Goal: Task Accomplishment & Management: Manage account settings

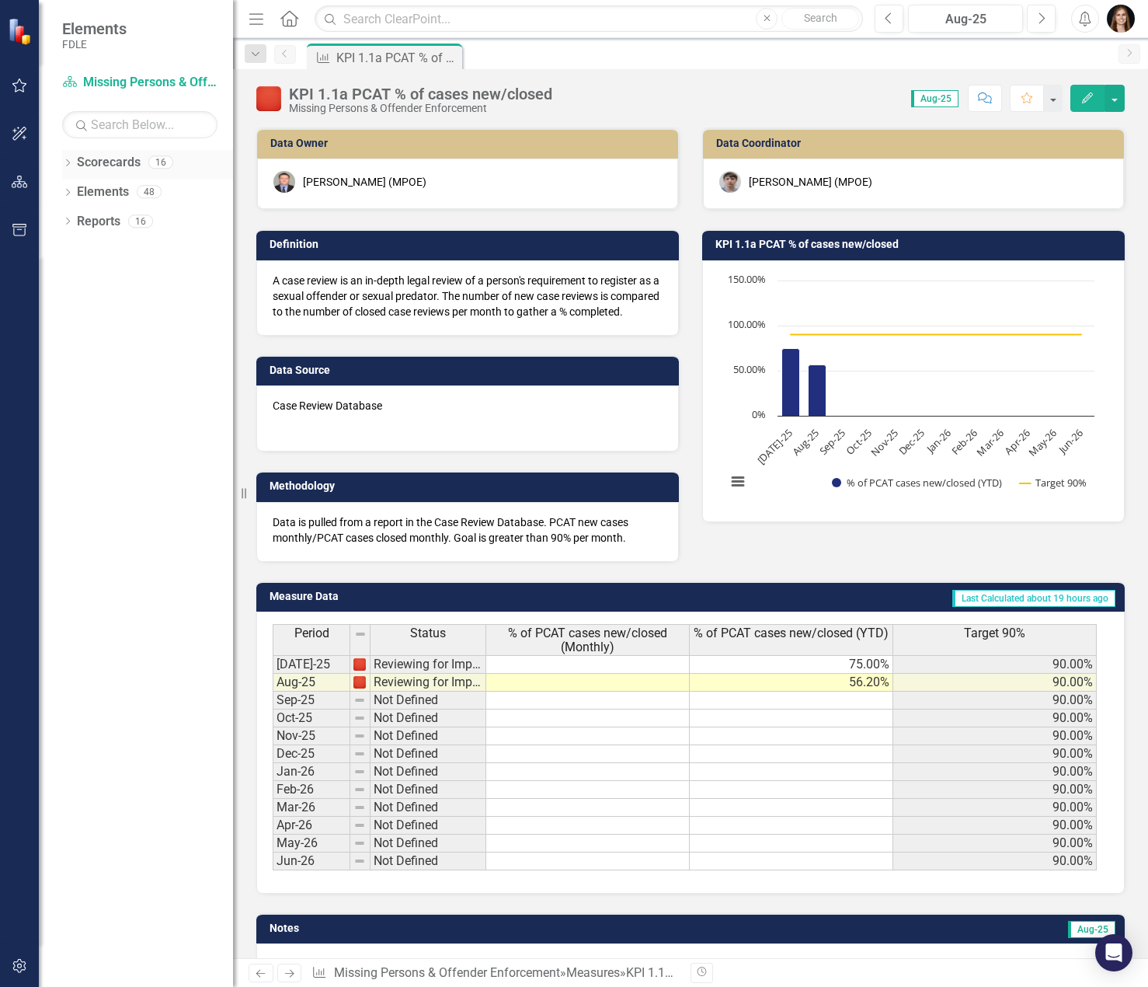
click at [68, 158] on div "Dropdown" at bounding box center [67, 164] width 11 height 13
click at [91, 260] on div "Dropdown Commands / Executive Support Branch" at bounding box center [151, 252] width 163 height 26
click at [113, 256] on link "Commands / Executive Support Branch" at bounding box center [159, 251] width 148 height 18
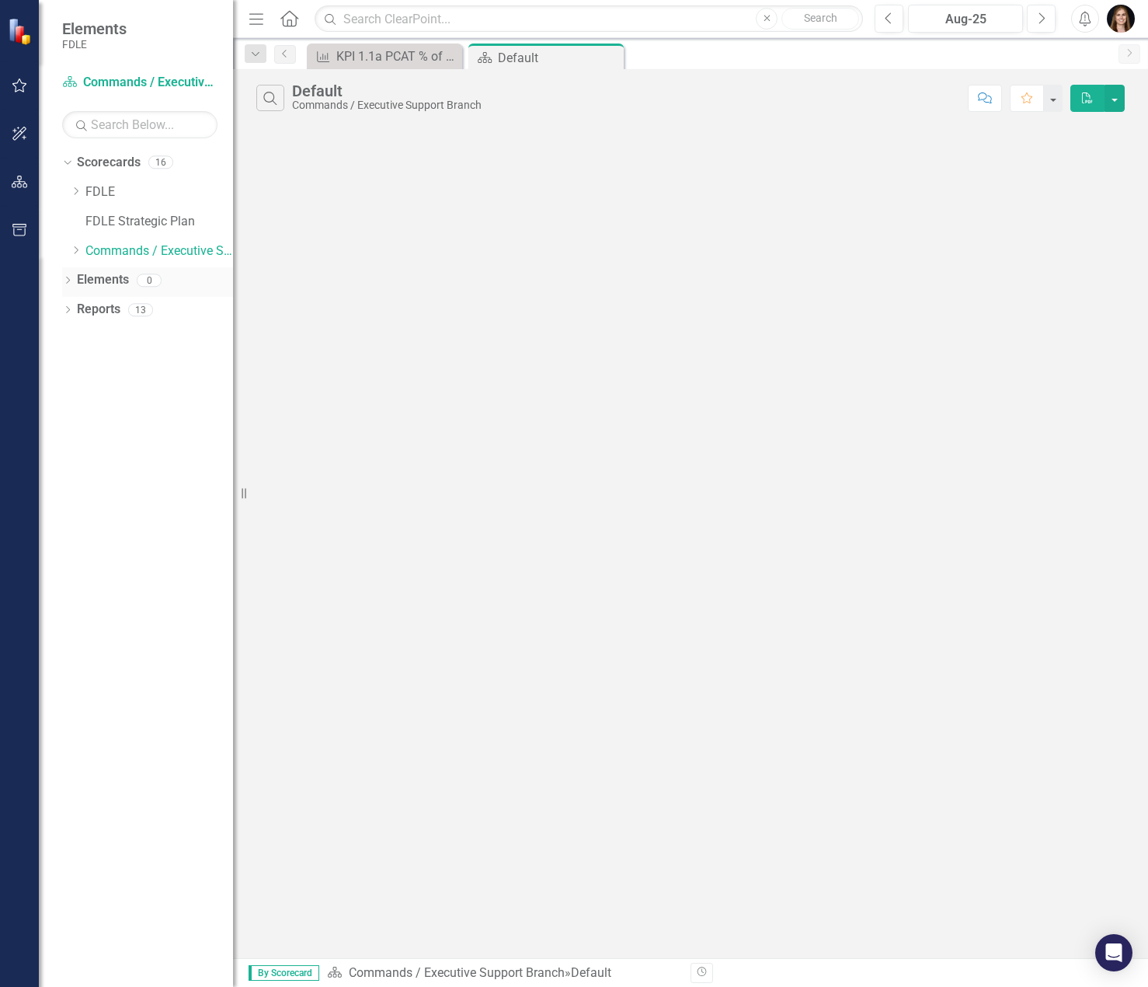
click at [63, 283] on icon "Dropdown" at bounding box center [67, 281] width 11 height 9
click at [71, 461] on icon "Dropdown" at bounding box center [67, 458] width 11 height 9
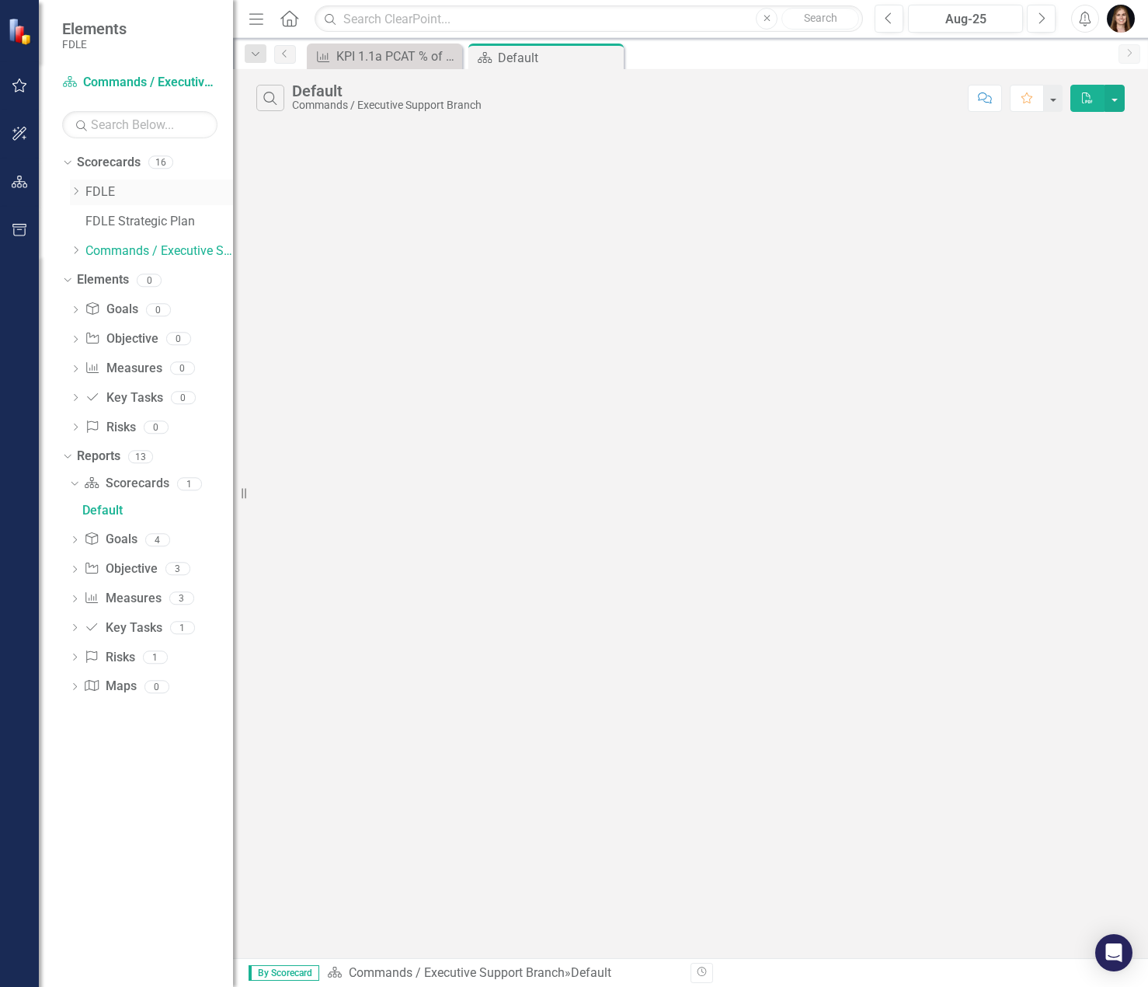
click at [75, 190] on icon "Dropdown" at bounding box center [76, 190] width 12 height 9
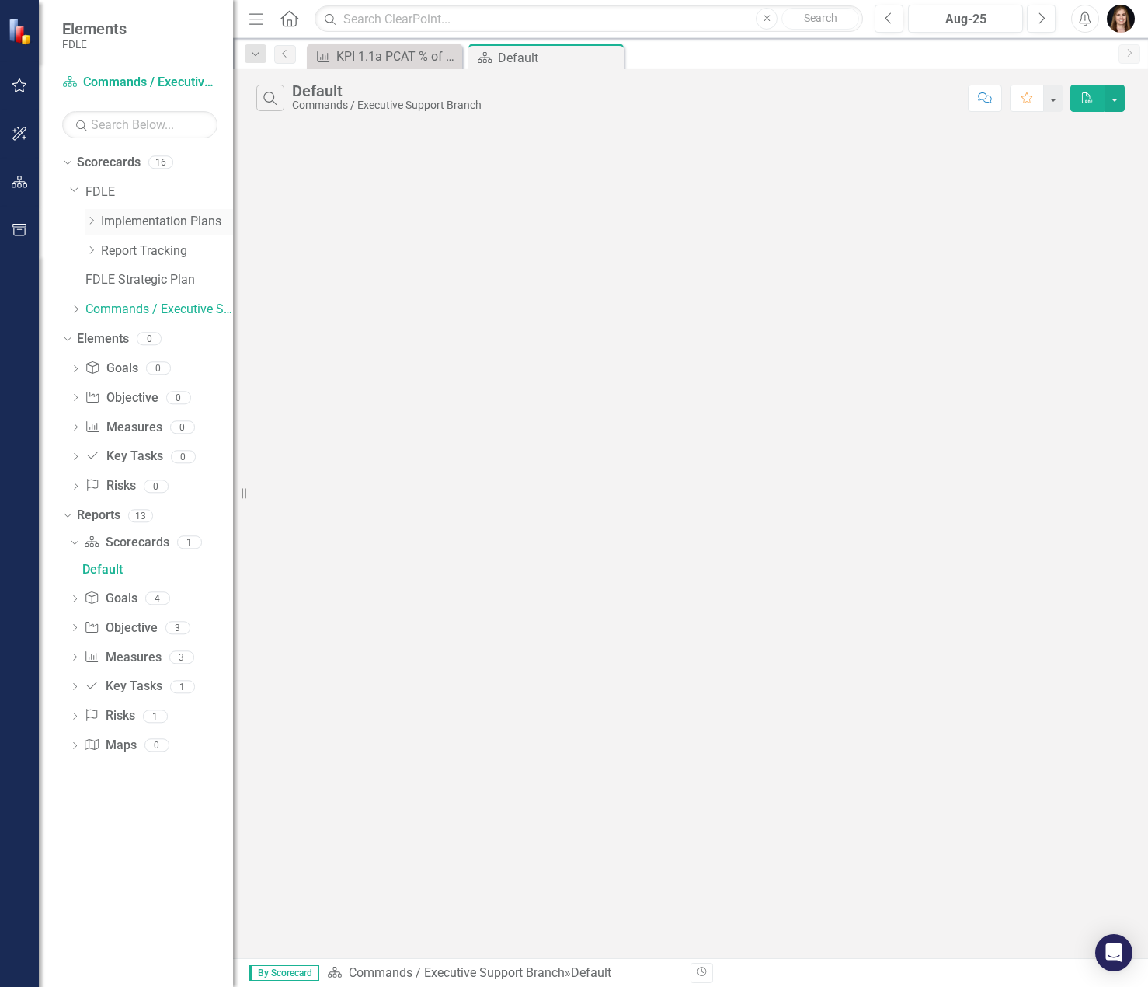
click at [92, 220] on icon "Dropdown" at bounding box center [91, 220] width 12 height 9
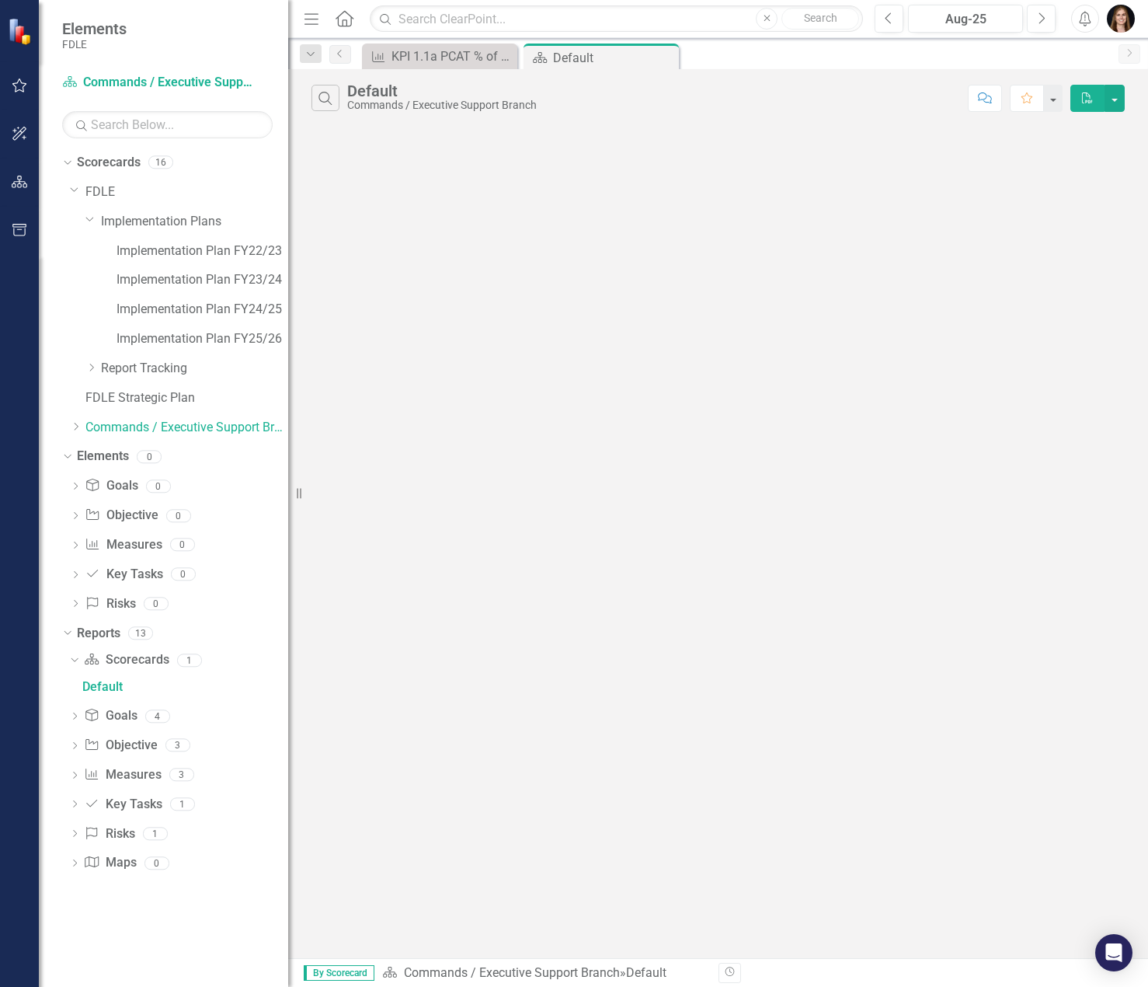
drag, startPoint x: 235, startPoint y: 273, endPoint x: 288, endPoint y: 286, distance: 55.0
click at [288, 286] on div "Resize" at bounding box center [294, 493] width 12 height 987
click at [222, 332] on link "Implementation Plan FY25/26" at bounding box center [203, 339] width 172 height 18
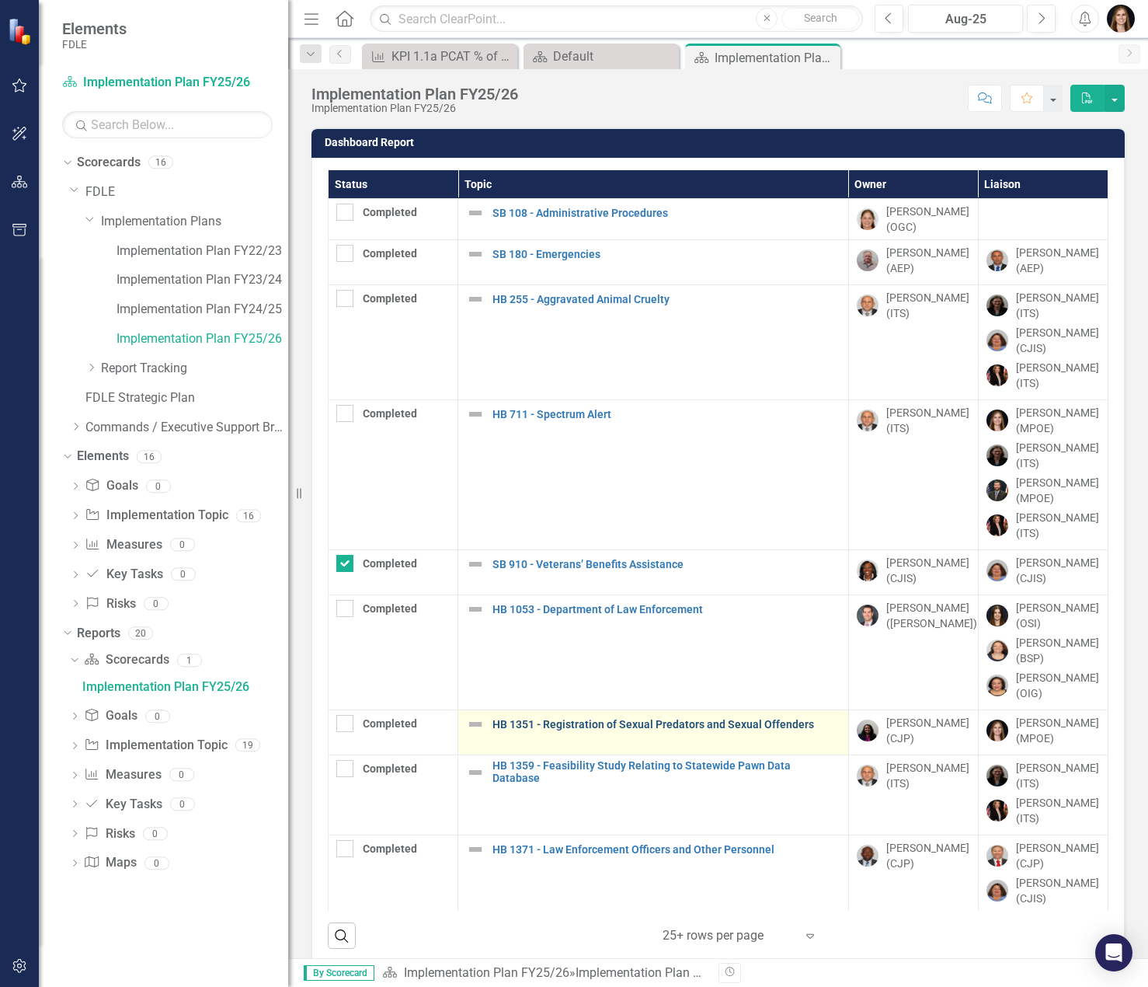
click at [656, 730] on link "HB 1351 - Registration of Sexual Predators and Sexual Offenders" at bounding box center [667, 725] width 348 height 12
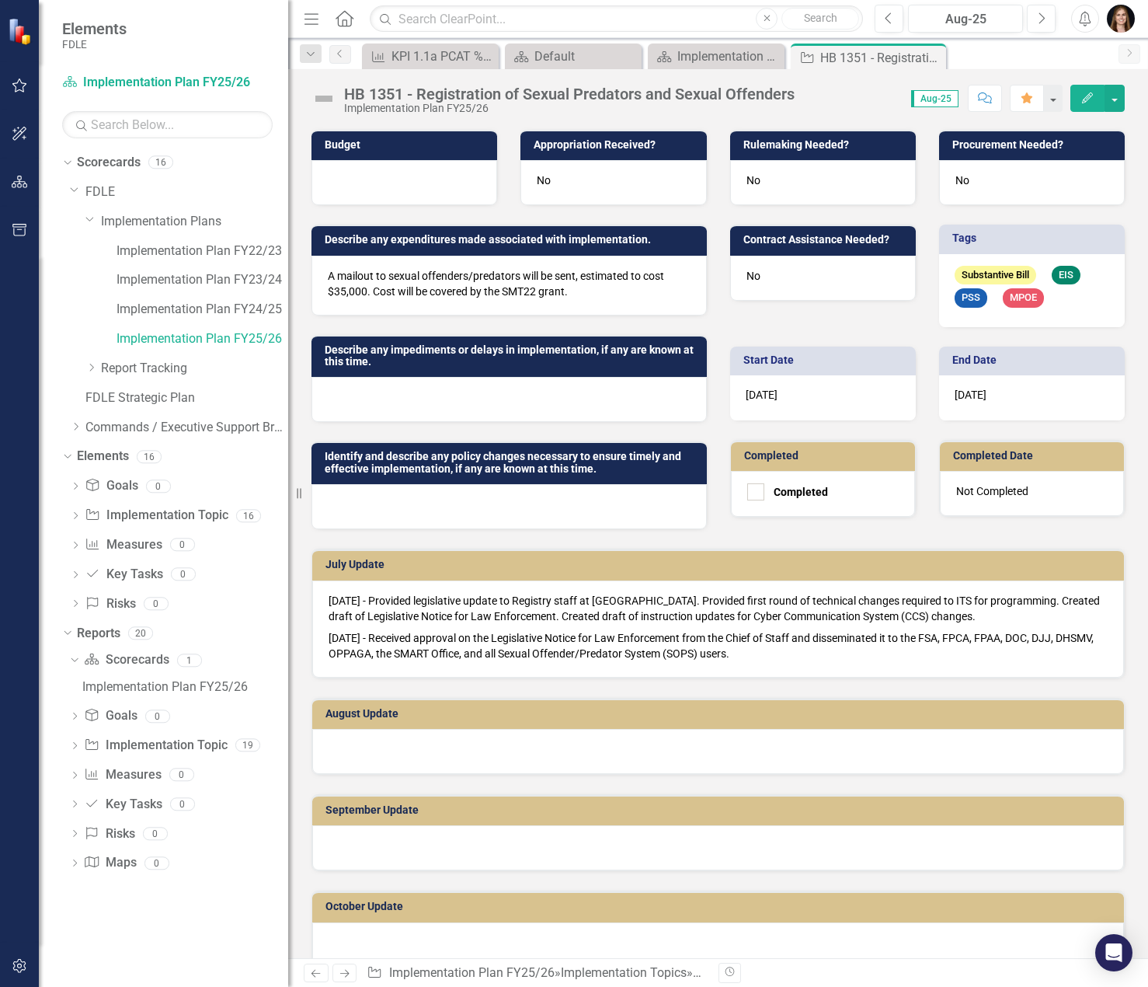
scroll to position [311, 0]
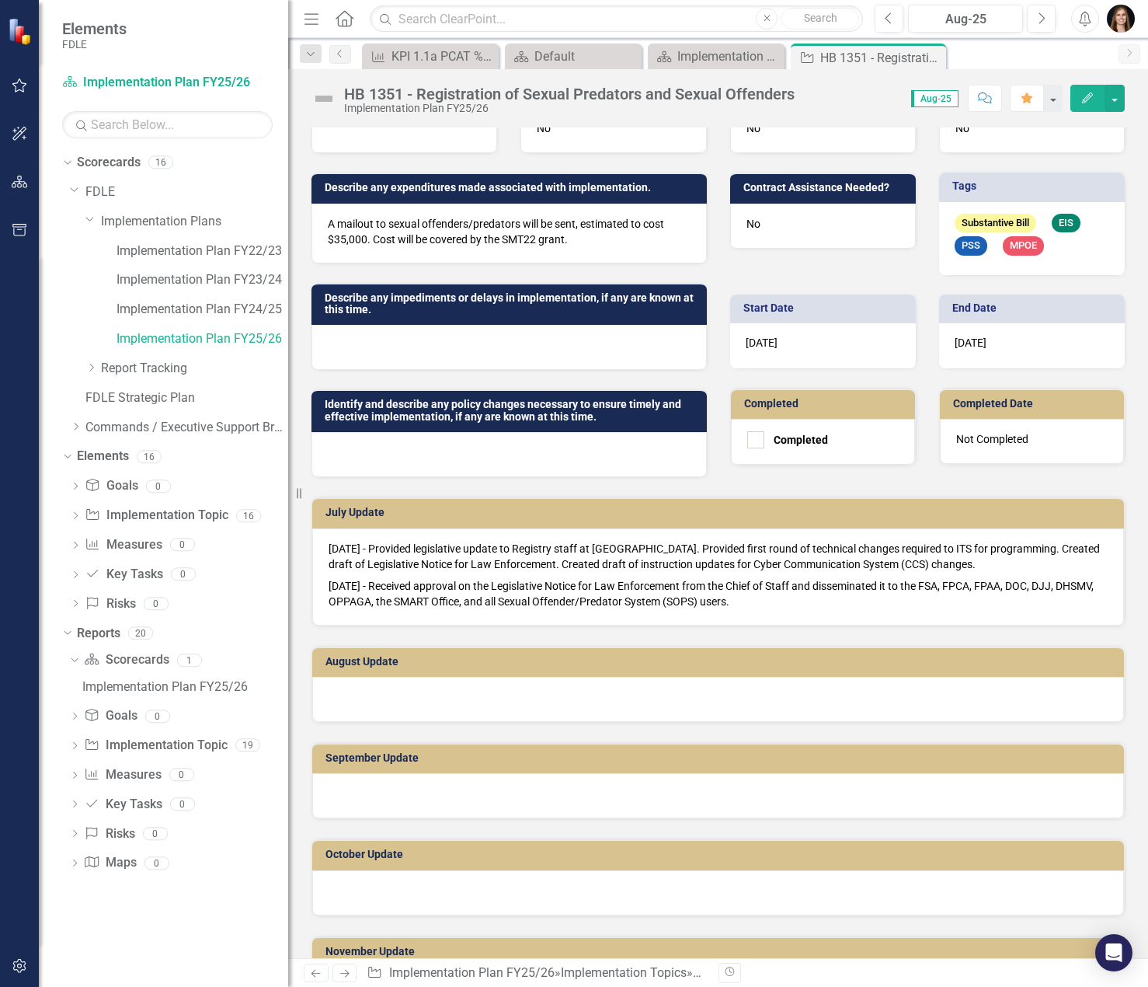
click at [1089, 102] on icon "Edit" at bounding box center [1088, 97] width 14 height 11
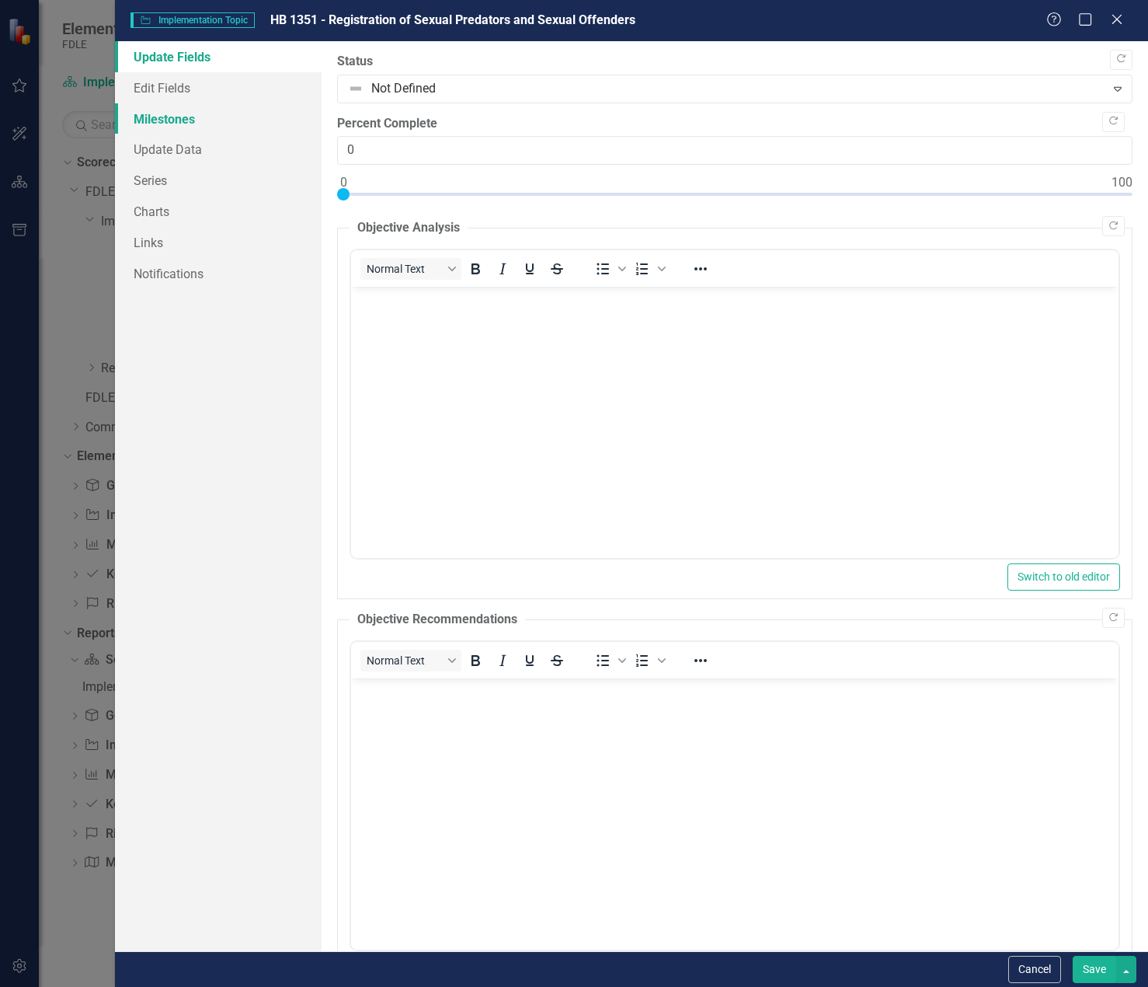
scroll to position [0, 0]
click at [190, 95] on link "Edit Fields" at bounding box center [218, 87] width 207 height 31
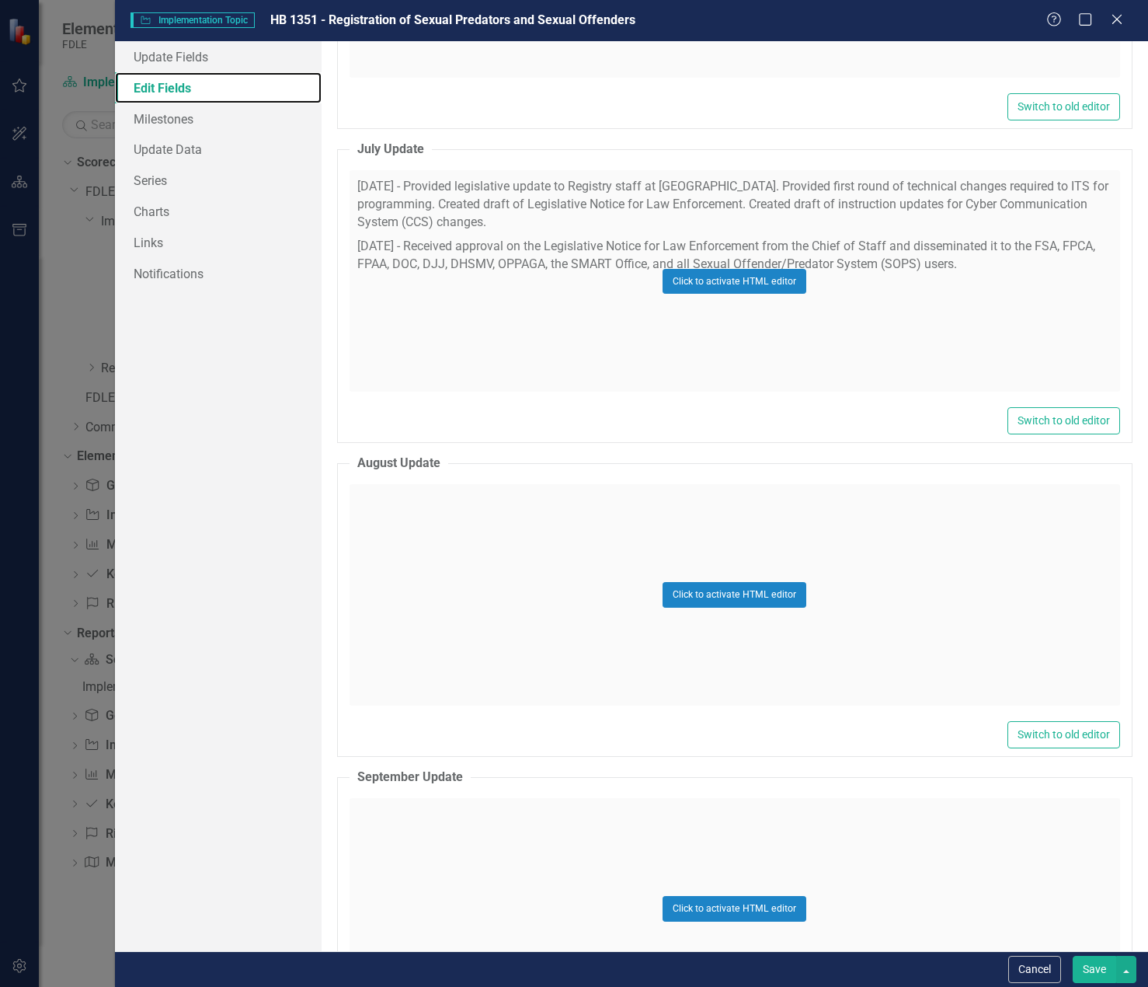
scroll to position [3108, 0]
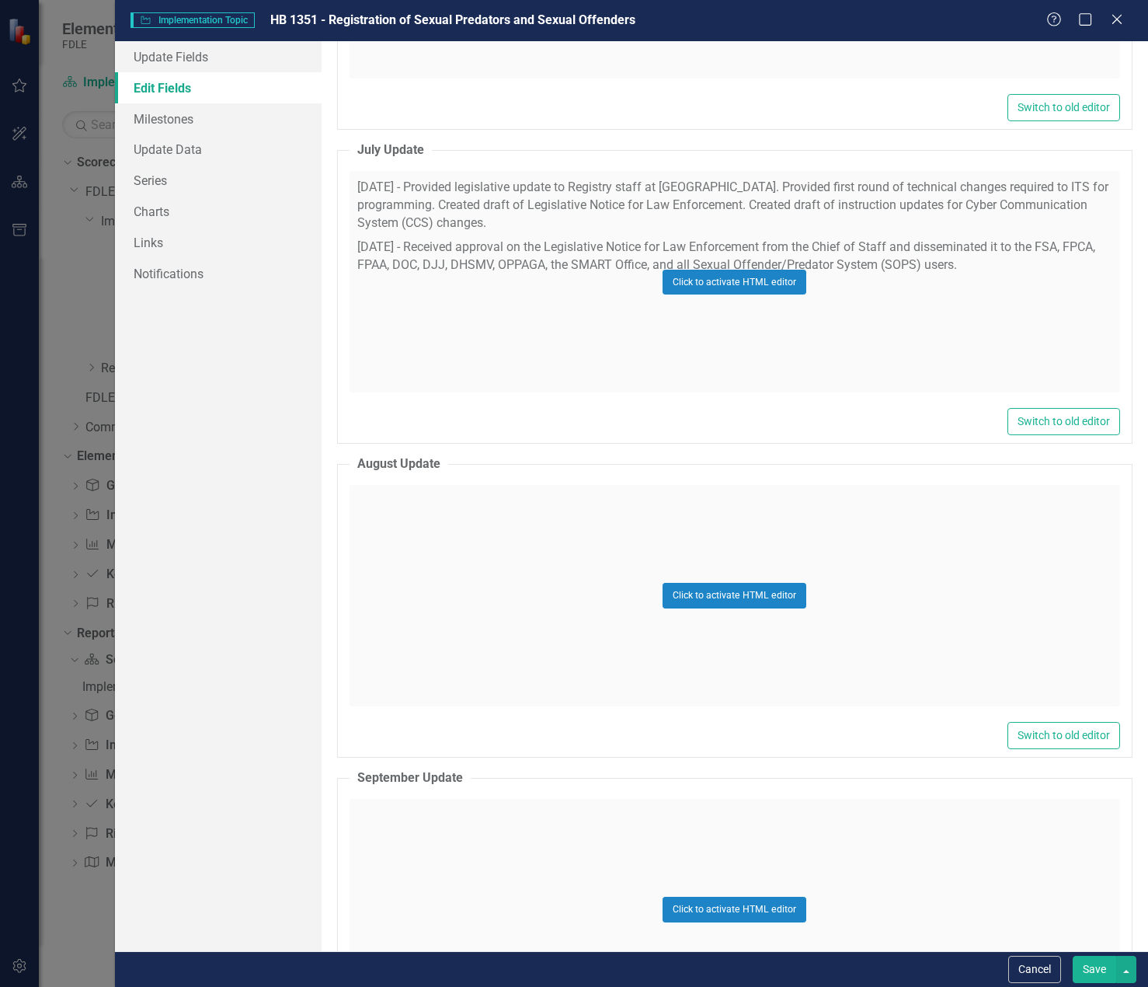
click at [534, 509] on div "Click to activate HTML editor" at bounding box center [735, 595] width 771 height 221
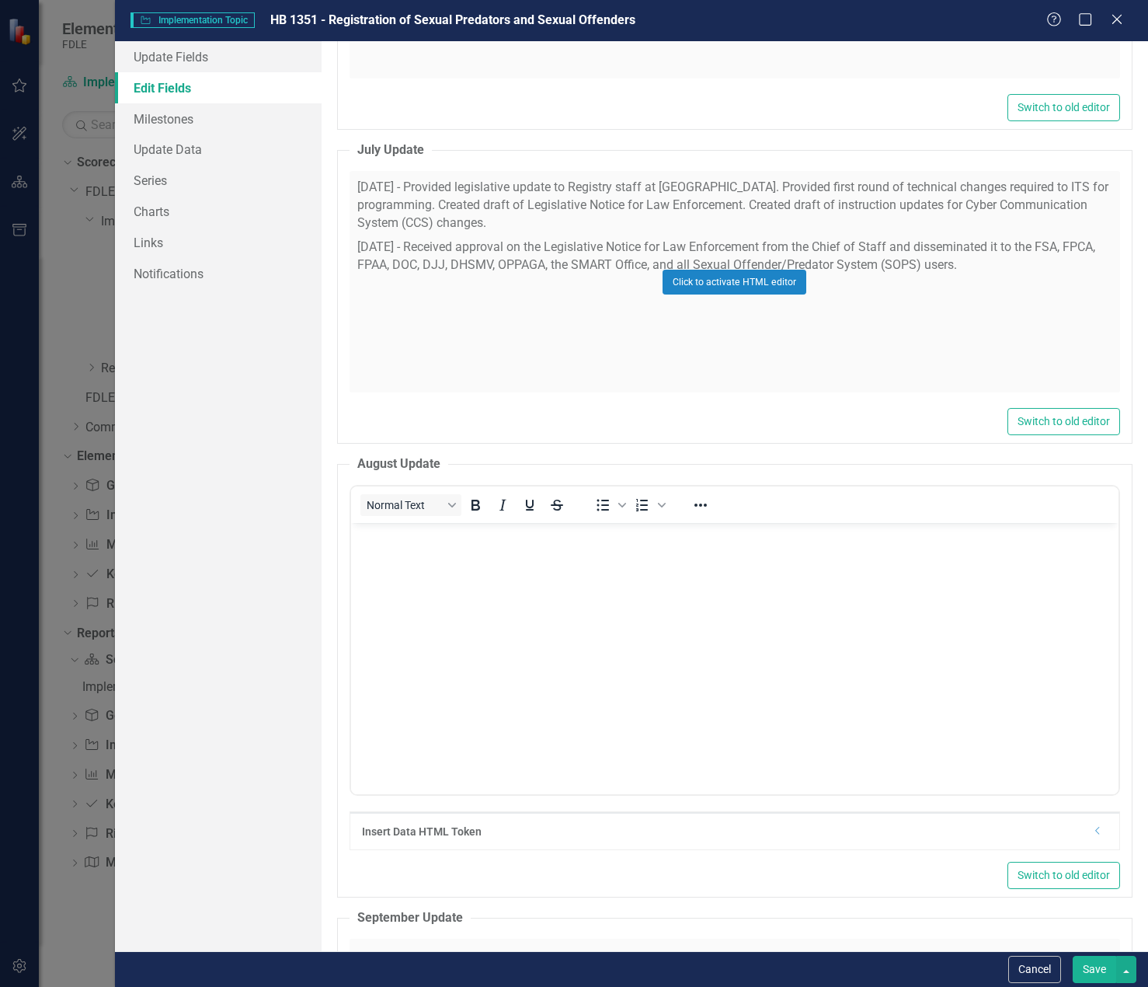
scroll to position [0, 0]
click at [492, 597] on body "Rich Text Area. Press ALT-0 for help." at bounding box center [734, 639] width 768 height 233
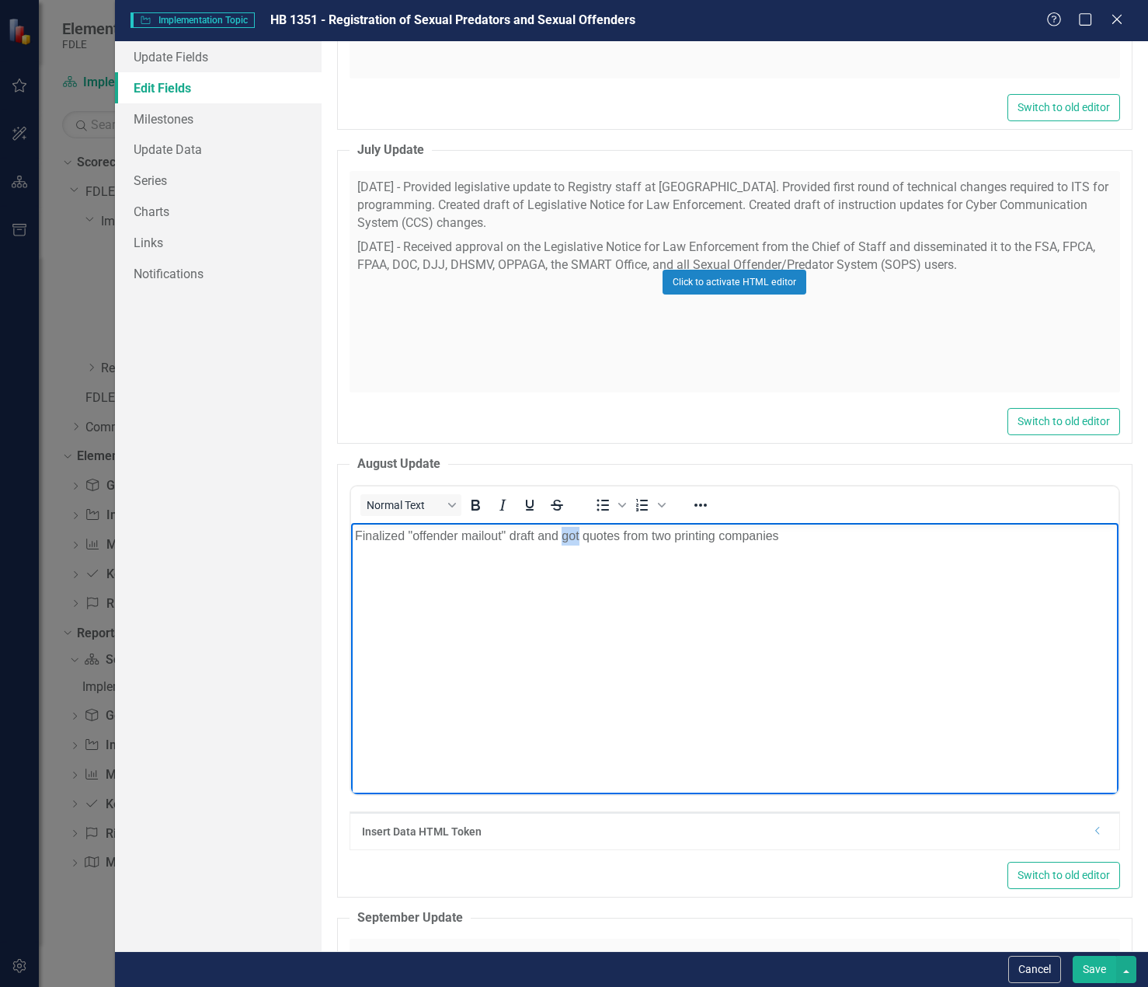
drag, startPoint x: 580, startPoint y: 531, endPoint x: 563, endPoint y: 538, distance: 17.5
click at [563, 538] on p "Finalized "offender mailout" draft and got quotes from two printing companies" at bounding box center [734, 536] width 760 height 19
click at [840, 532] on p "Finalized "offender mailout" draft and received quotes from two printing compan…" at bounding box center [734, 536] width 760 height 19
click at [408, 535] on p "Finalized "offender mailout" draft and received quotes from two printing compan…" at bounding box center [734, 536] width 760 height 19
click at [475, 563] on p "Finalized and received approval on the "offender mailout" draft and received qu…" at bounding box center [734, 545] width 760 height 37
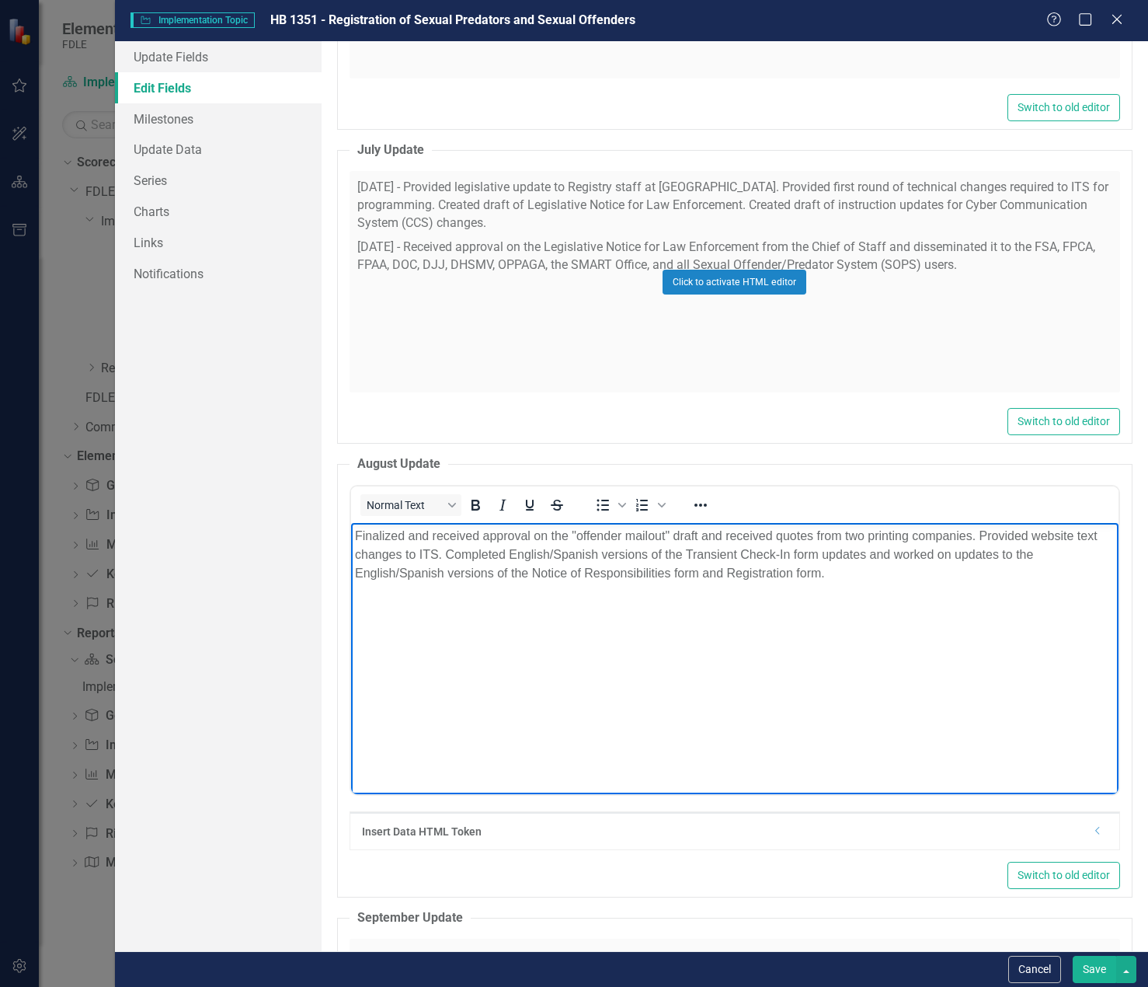
click at [566, 531] on p "Finalized and received approval on the "offender mailout" draft and received qu…" at bounding box center [734, 555] width 760 height 56
click at [576, 530] on p "Finalized and received approval on the "offender mailout" draft and received qu…" at bounding box center [734, 555] width 760 height 56
click at [664, 534] on p "Finalized and received approval on the offender mailout" draft and received quo…" at bounding box center [734, 555] width 760 height 56
click at [402, 551] on p "Finalized and received approval on the offender mailout and received quotes fro…" at bounding box center [734, 555] width 760 height 56
click at [686, 548] on p "Finalized and received approval on the offender mailout and received quotes fro…" at bounding box center [734, 555] width 760 height 56
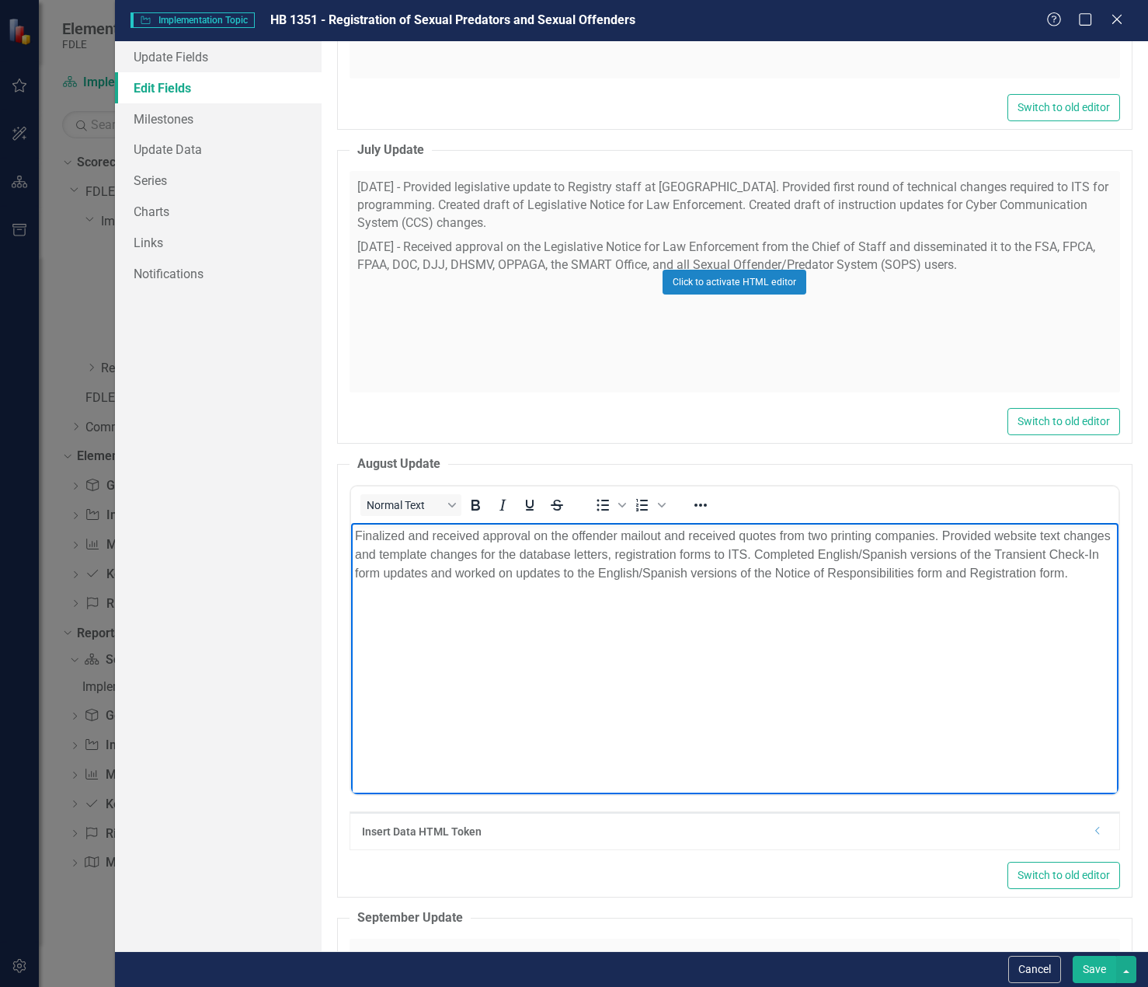
click at [763, 551] on p "Finalized and received approval on the offender mailout and received quotes fro…" at bounding box center [734, 555] width 760 height 56
click at [796, 553] on p "Finalized and received approval on the offender mailout and received quotes fro…" at bounding box center [734, 564] width 760 height 75
click at [618, 550] on p "Finalized and received approval on the offender mailout and received quotes fro…" at bounding box center [734, 564] width 760 height 75
click at [599, 569] on p "Finalized and received approval on the offender mailout and received quotes fro…" at bounding box center [734, 564] width 760 height 75
click at [434, 587] on p "Finalized and received approval on the offender mailout and received quotes fro…" at bounding box center [734, 564] width 760 height 75
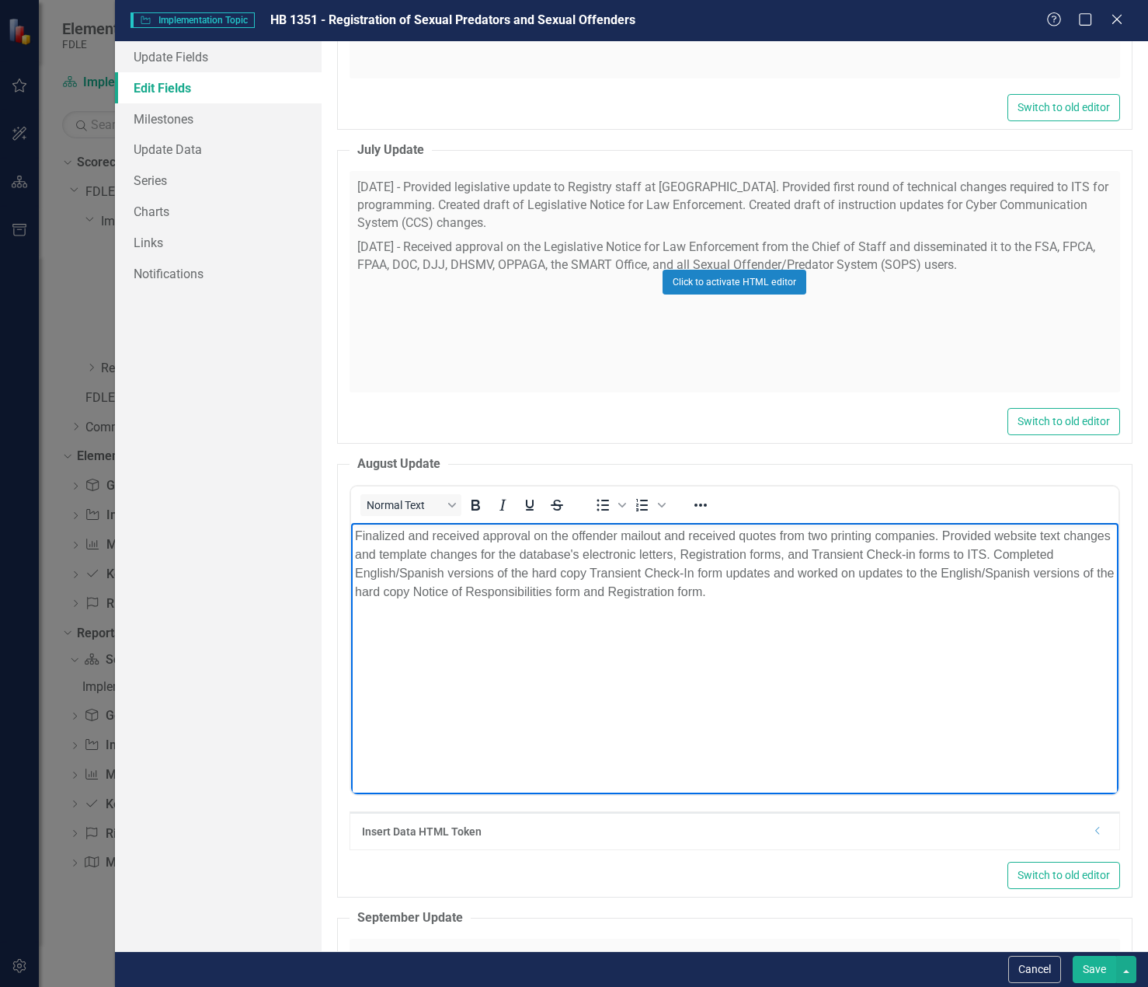
click at [823, 590] on p "Finalized and received approval on the offender mailout and received quotes fro…" at bounding box center [734, 564] width 760 height 75
click at [632, 589] on p "Finalized and received approval on the offender mailout and received quotes fro…" at bounding box center [734, 564] width 760 height 75
click at [1054, 590] on p "Finalized and received approval on the offender mailout and received quotes fro…" at bounding box center [734, 564] width 760 height 75
click at [1063, 594] on p "Finalized and received approval on the offender mailout and received quotes fro…" at bounding box center [734, 564] width 760 height 75
click at [467, 601] on p "Finalized and received approval on the offender mailout and received quotes fro…" at bounding box center [734, 564] width 760 height 75
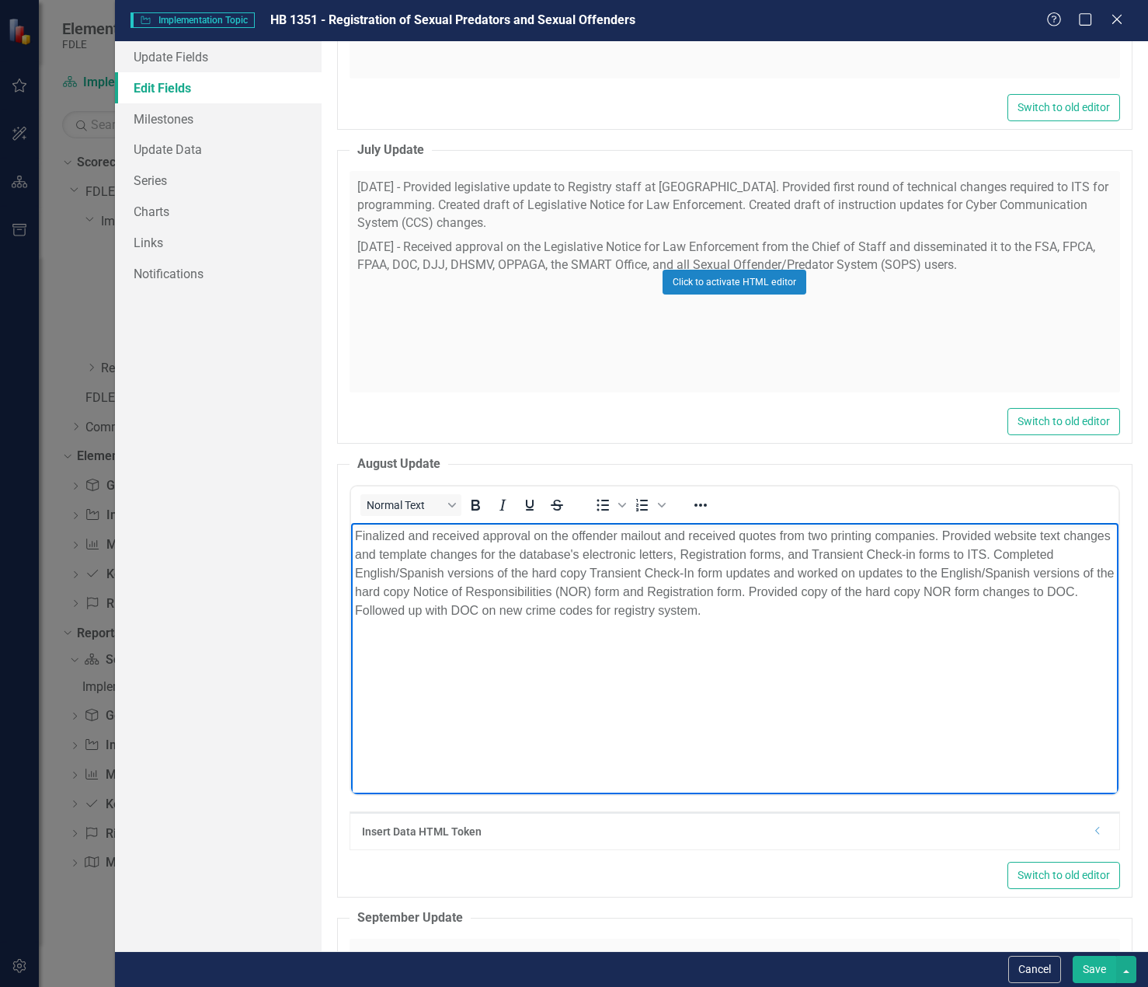
drag, startPoint x: 941, startPoint y: 536, endPoint x: 957, endPoint y: 523, distance: 21.0
click at [941, 536] on p "Finalized and received approval on the offender mailout and received quotes fro…" at bounding box center [734, 573] width 760 height 93
click at [971, 606] on p "Finalized and received approval on the offender mailout and received quotes fro…" at bounding box center [734, 573] width 760 height 93
drag, startPoint x: 959, startPoint y: 590, endPoint x: 969, endPoint y: 580, distance: 13.7
click at [959, 590] on p "Finalized and received approval on the offender mailout and received quotes fro…" at bounding box center [734, 583] width 760 height 112
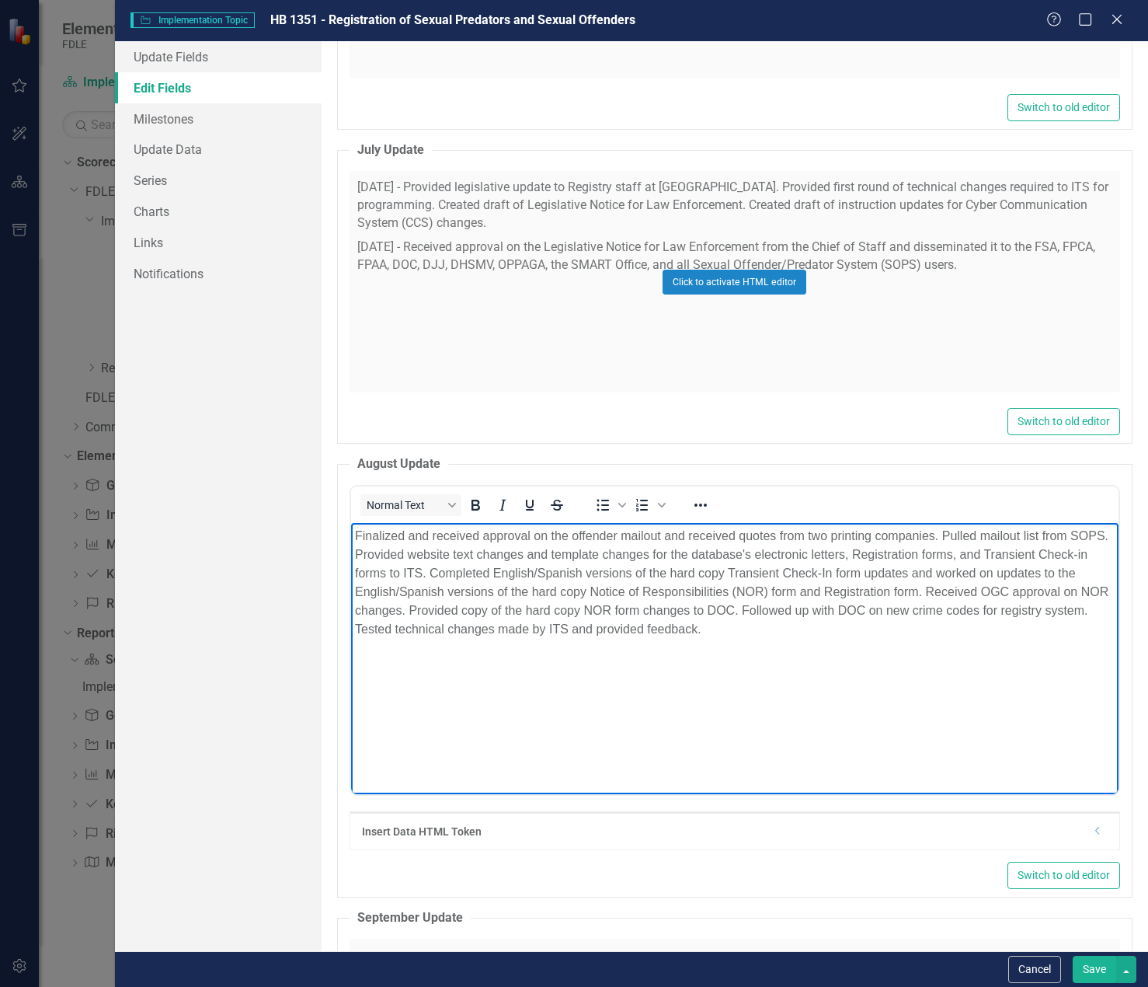
click at [941, 536] on p "Finalized and received approval on the offender mailout and received quotes fro…" at bounding box center [734, 583] width 760 height 112
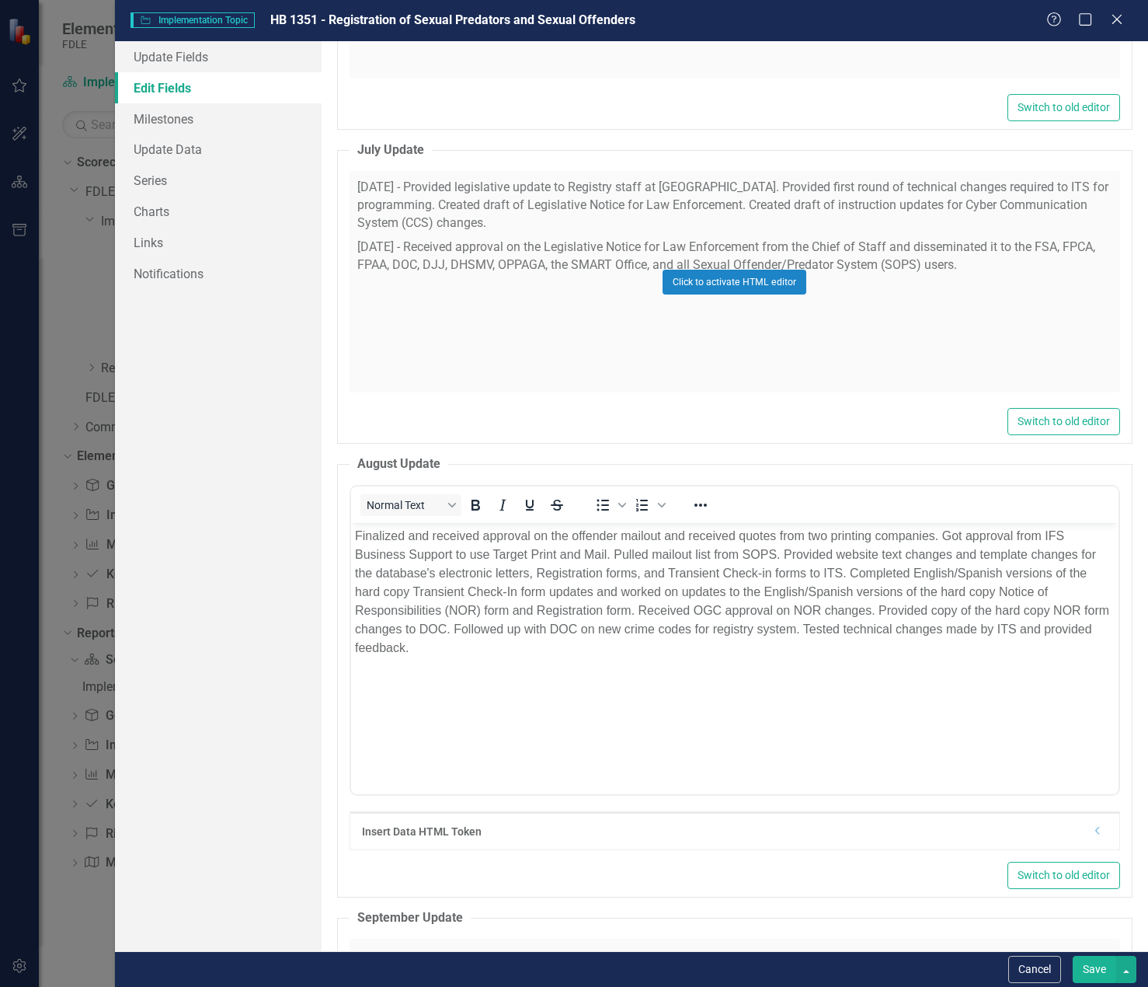
click at [1080, 964] on button "Save" at bounding box center [1095, 969] width 44 height 27
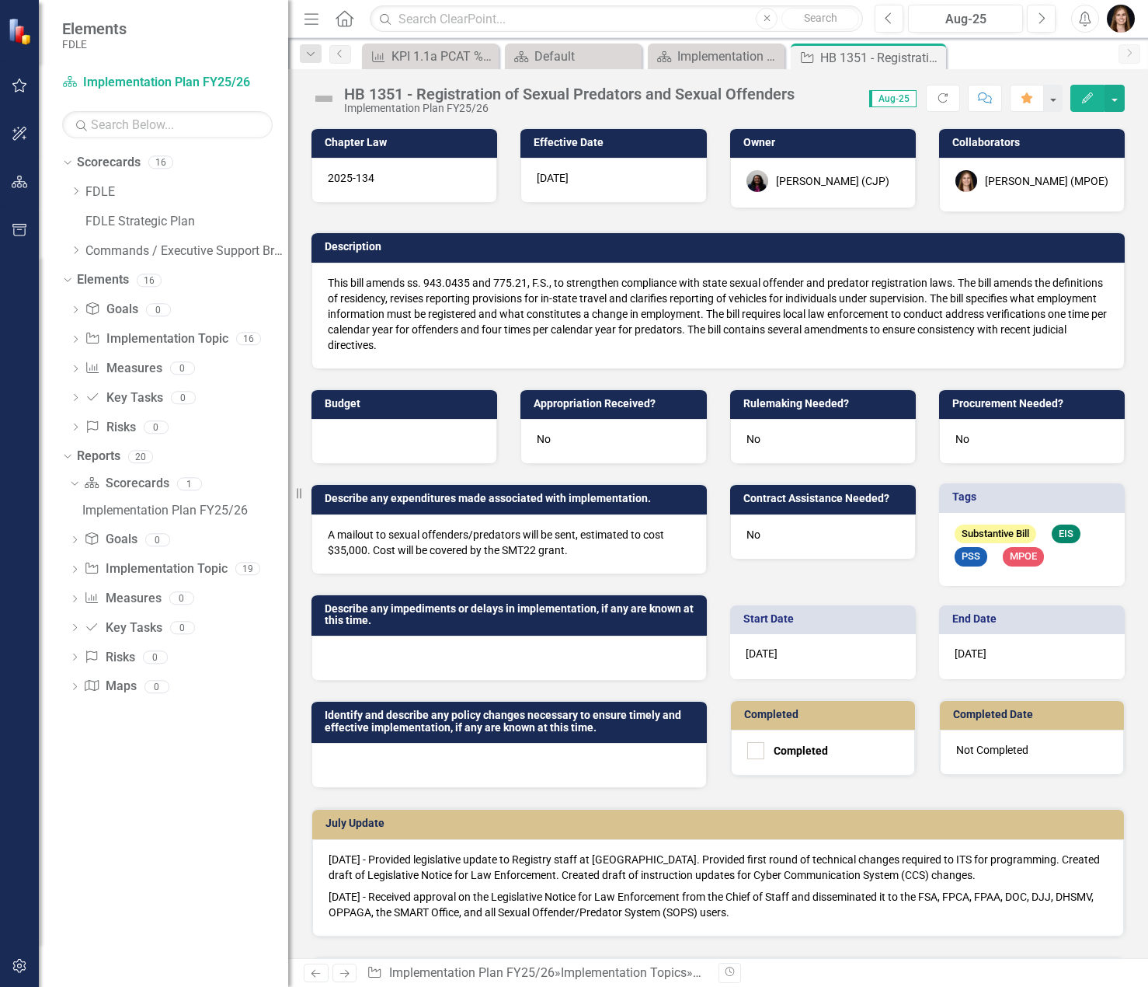
click at [1089, 103] on button "Edit" at bounding box center [1088, 98] width 34 height 27
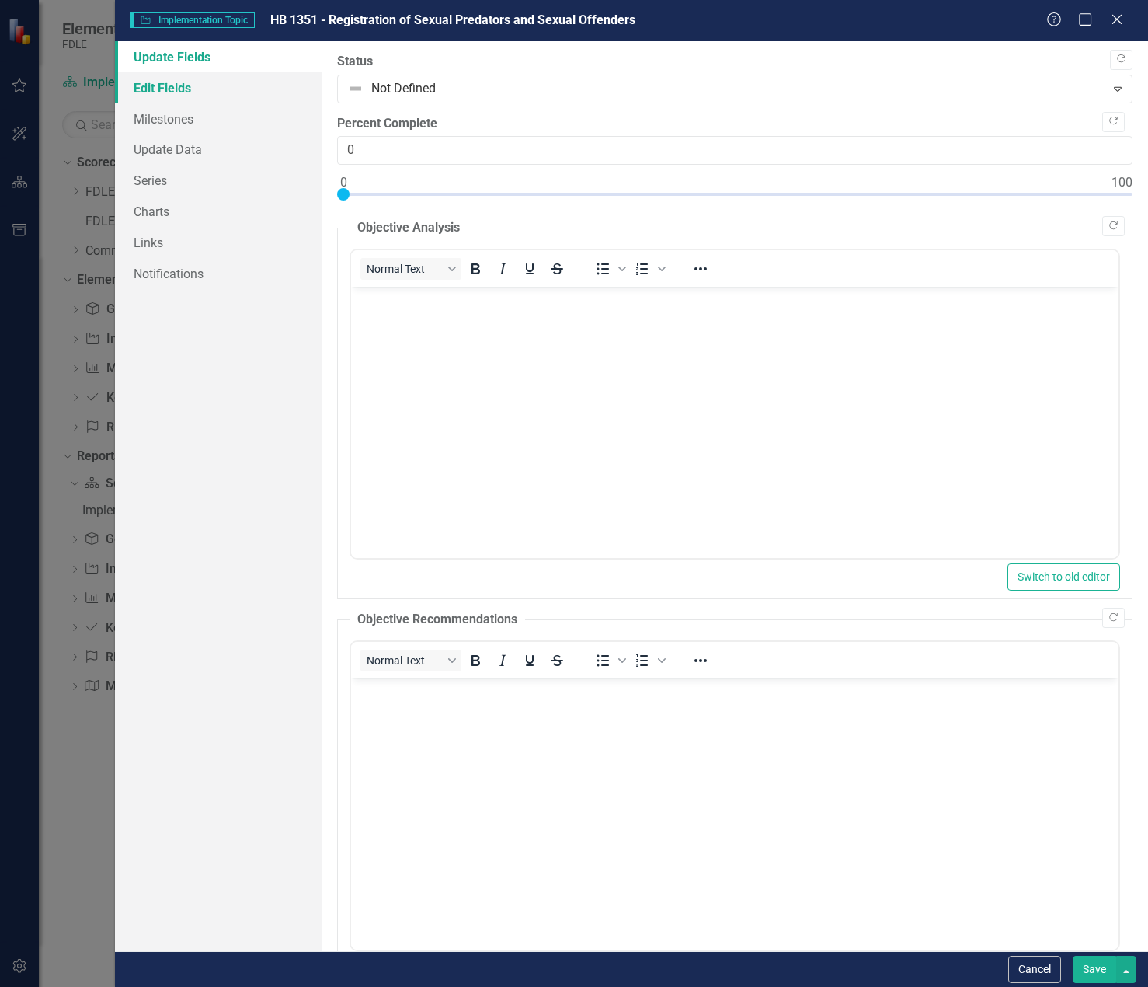
click at [182, 89] on link "Edit Fields" at bounding box center [218, 87] width 207 height 31
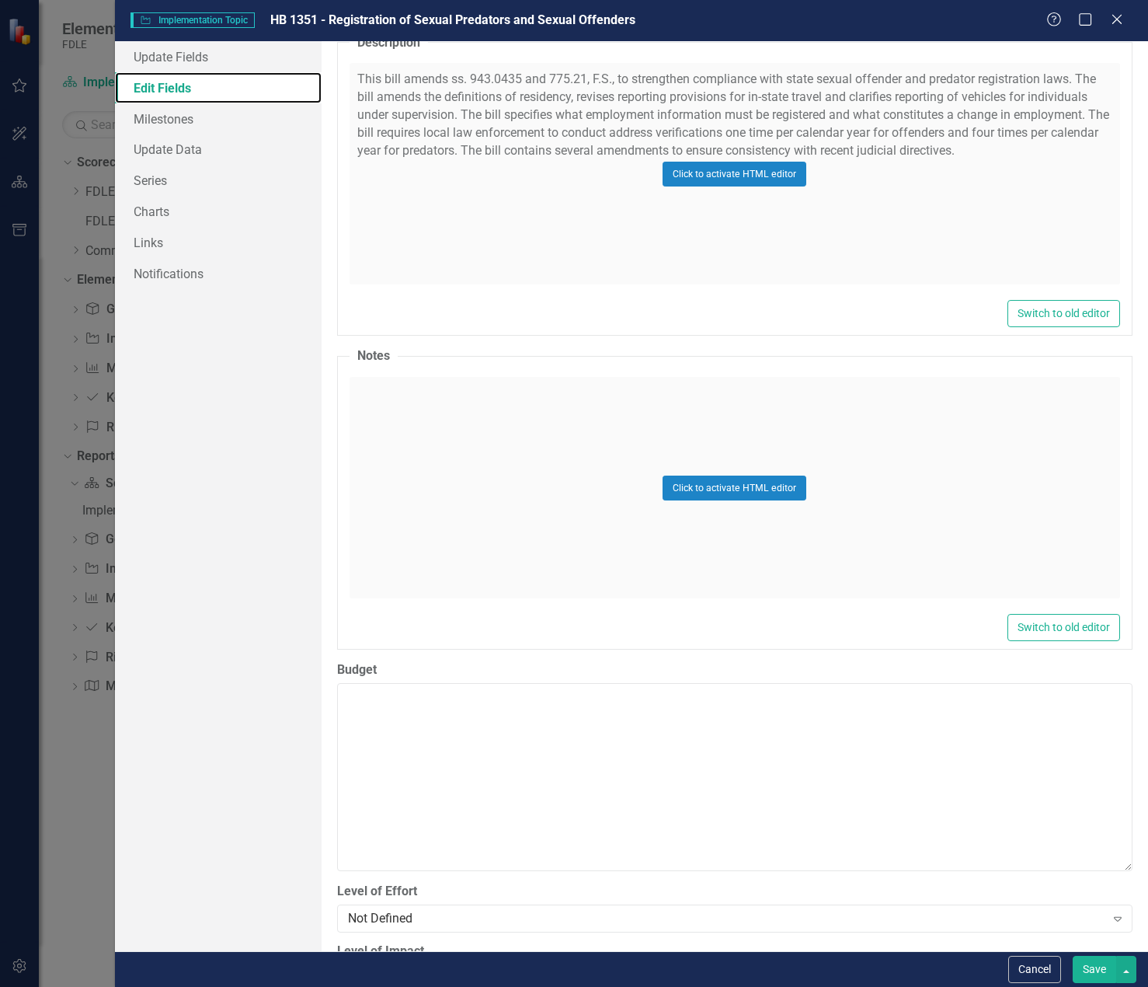
scroll to position [1321, 0]
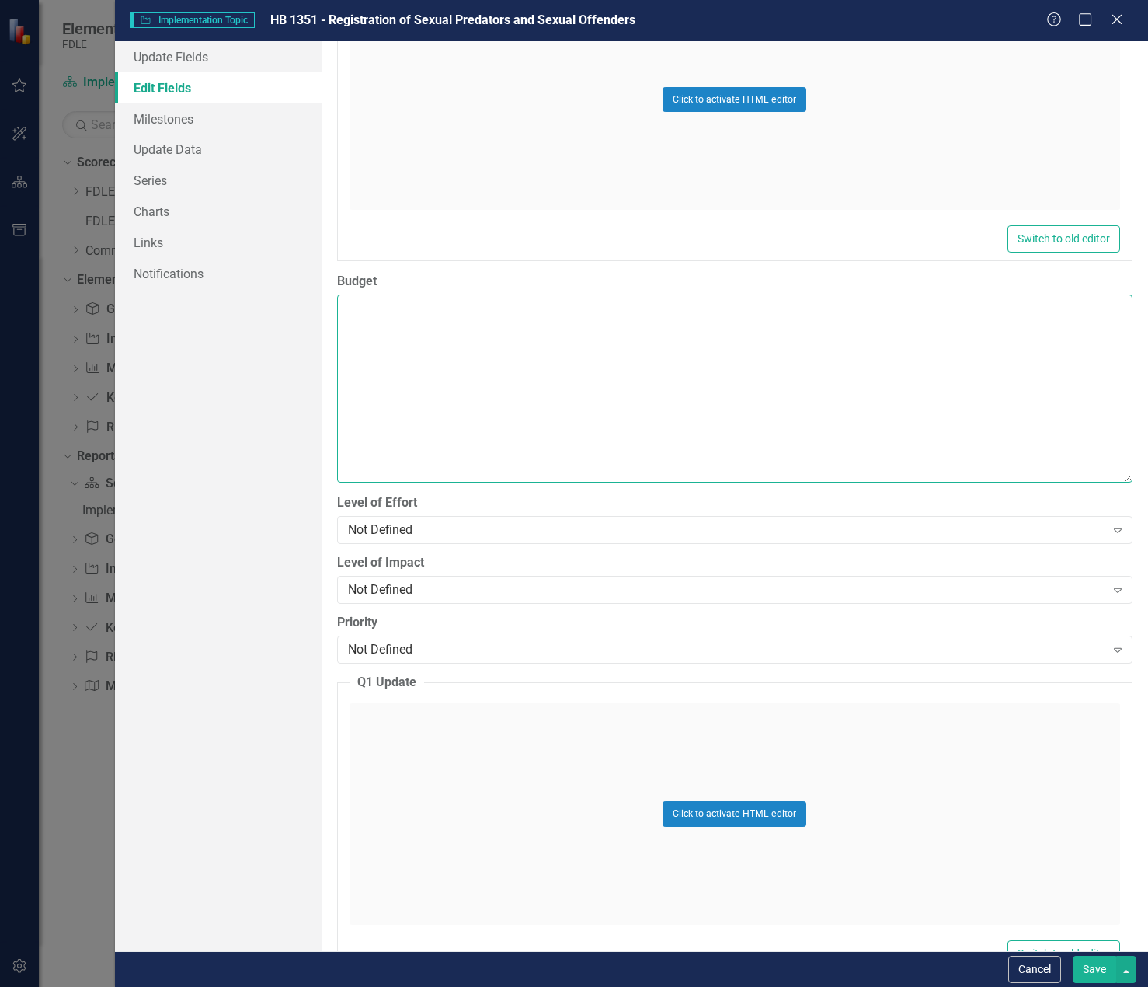
click at [458, 341] on textarea "Budget" at bounding box center [735, 388] width 796 height 188
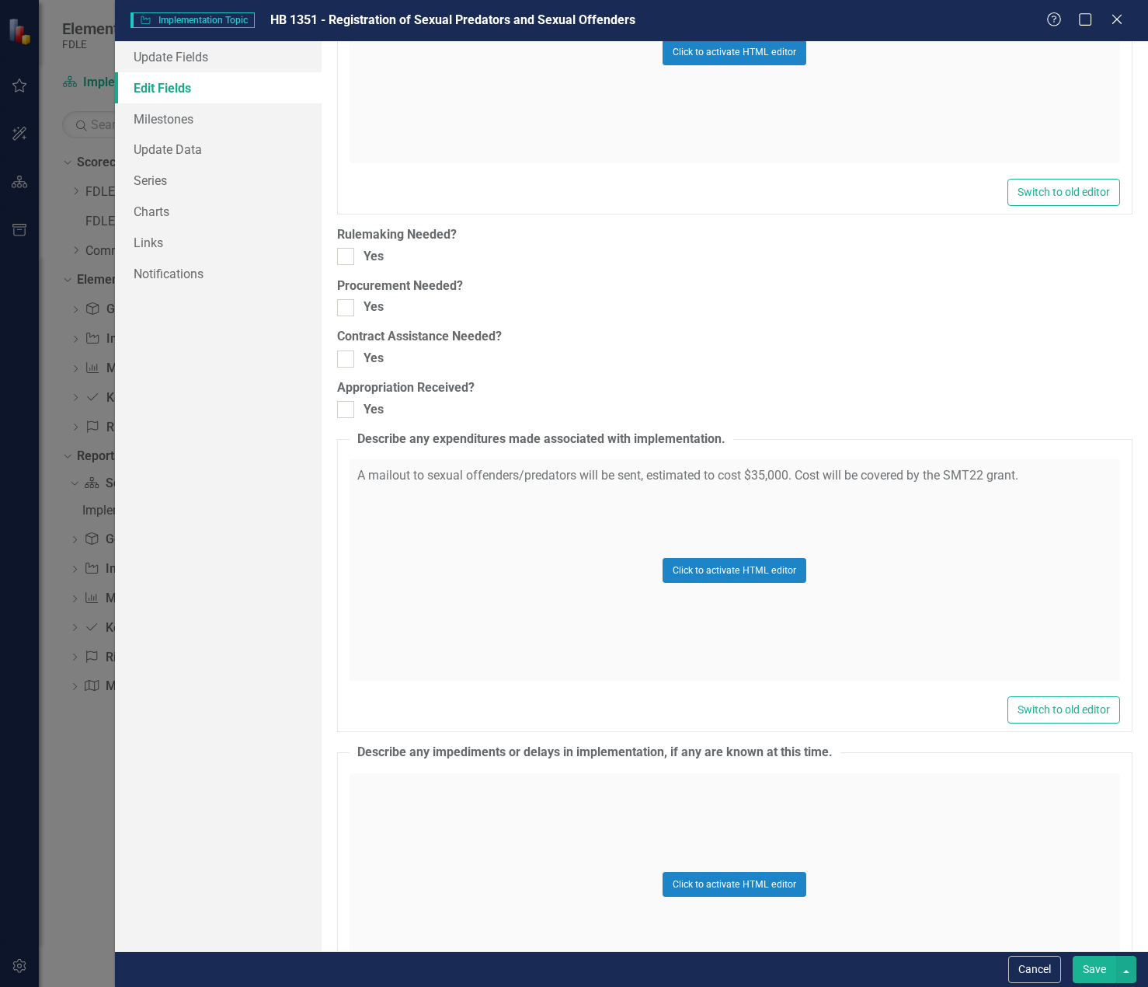
scroll to position [7226, 0]
click at [923, 496] on div "Click to activate HTML editor" at bounding box center [735, 568] width 771 height 221
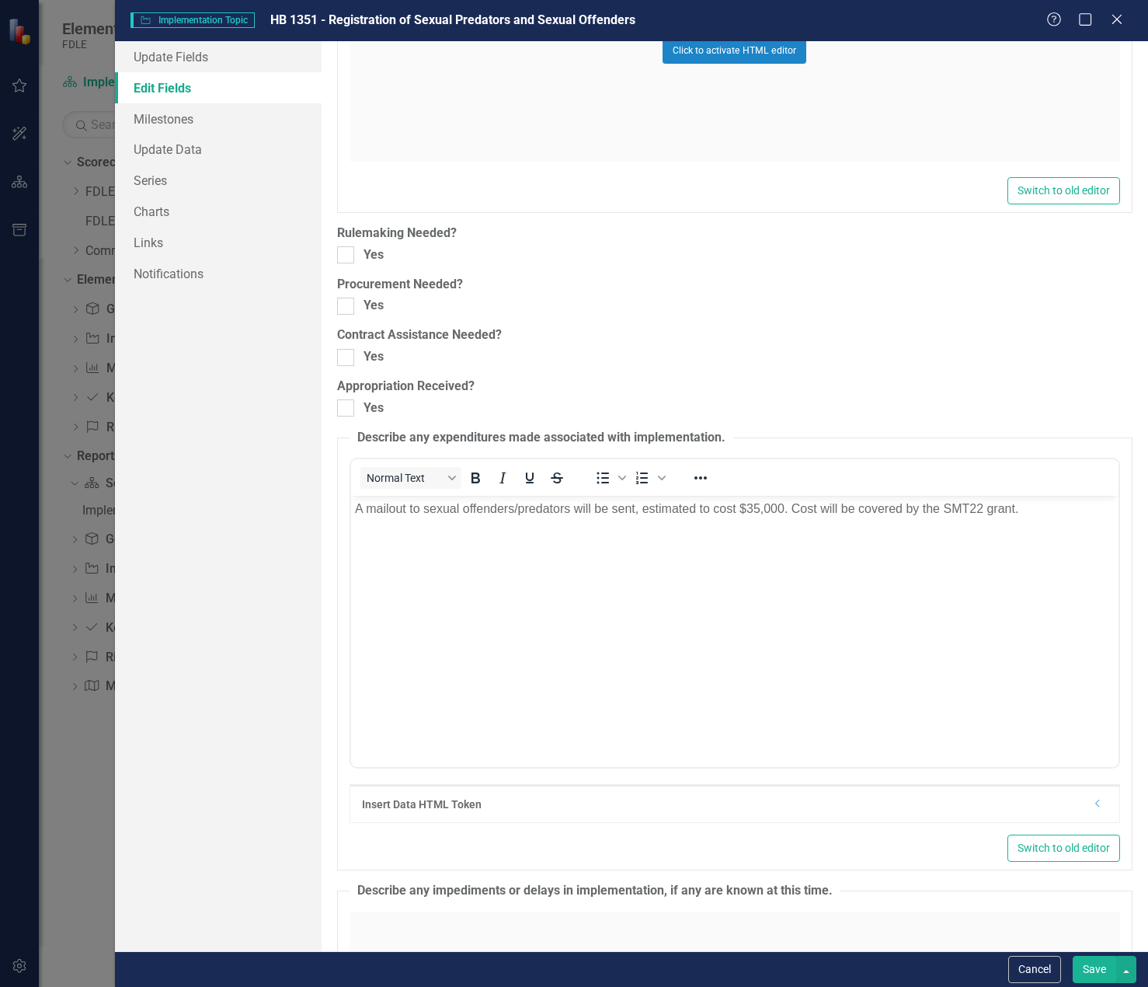
scroll to position [0, 0]
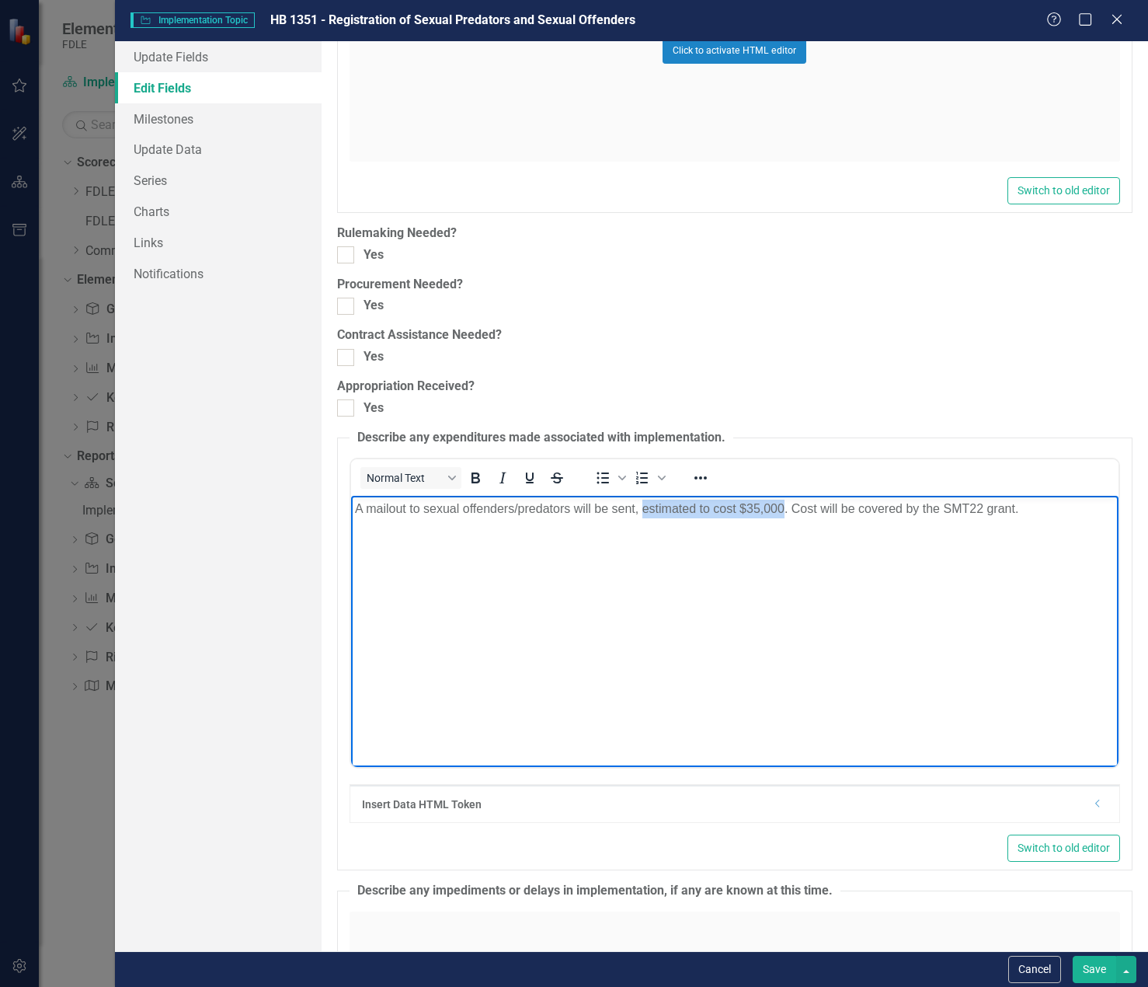
drag, startPoint x: 783, startPoint y: 507, endPoint x: 642, endPoint y: 513, distance: 141.5
click at [642, 513] on p "A mailout to sexual offenders/predators will be sent, estimated to cost $35,000…" at bounding box center [734, 509] width 760 height 19
click at [666, 516] on p "A mailout to sexual offenders/predators will be sent, otal . Cost will be cover…" at bounding box center [734, 509] width 760 height 19
drag, startPoint x: 665, startPoint y: 510, endPoint x: 582, endPoint y: 971, distance: 468.9
click at [350, 496] on html "A mailout to sexual offenders/predators will be sent, otal . Cost will be cover…" at bounding box center [734, 612] width 768 height 233
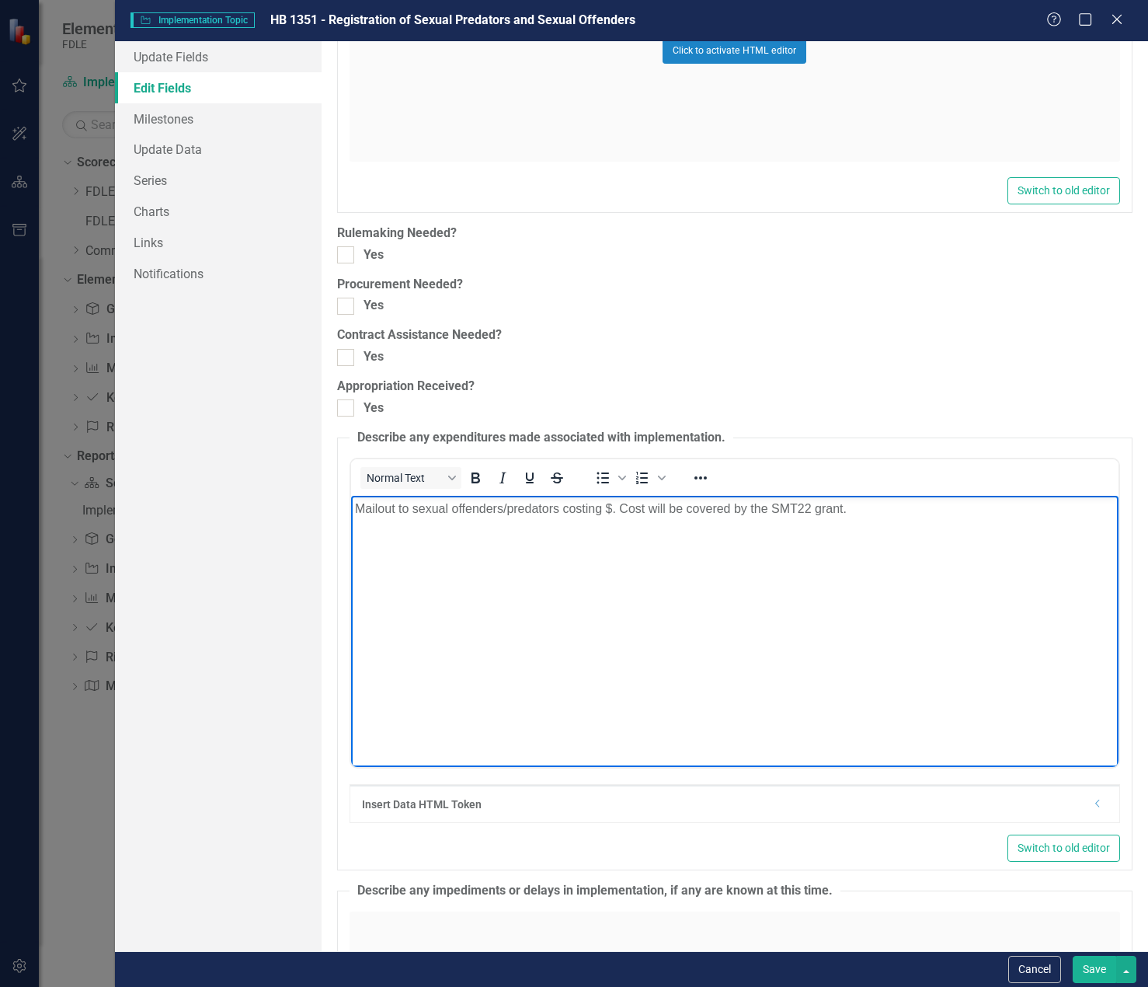
click at [409, 511] on p "Mailout to sexual offenders/predators costing $. Cost will be covered by the SM…" at bounding box center [734, 509] width 760 height 19
click at [601, 555] on body "Mailout to 34,817 sexual offenders/predators costing $. Cost will be covered by…" at bounding box center [734, 612] width 768 height 233
click at [653, 507] on p "Mailout to 34,817 sexual offenders/predators costing $. Cost will be covered by…" at bounding box center [734, 509] width 760 height 19
drag, startPoint x: 781, startPoint y: 512, endPoint x: 745, endPoint y: 513, distance: 35.7
click at [745, 513] on p "Mailout to 34,817 sexual offenders/predators costing $29,108.75. Cost will be c…" at bounding box center [734, 509] width 760 height 19
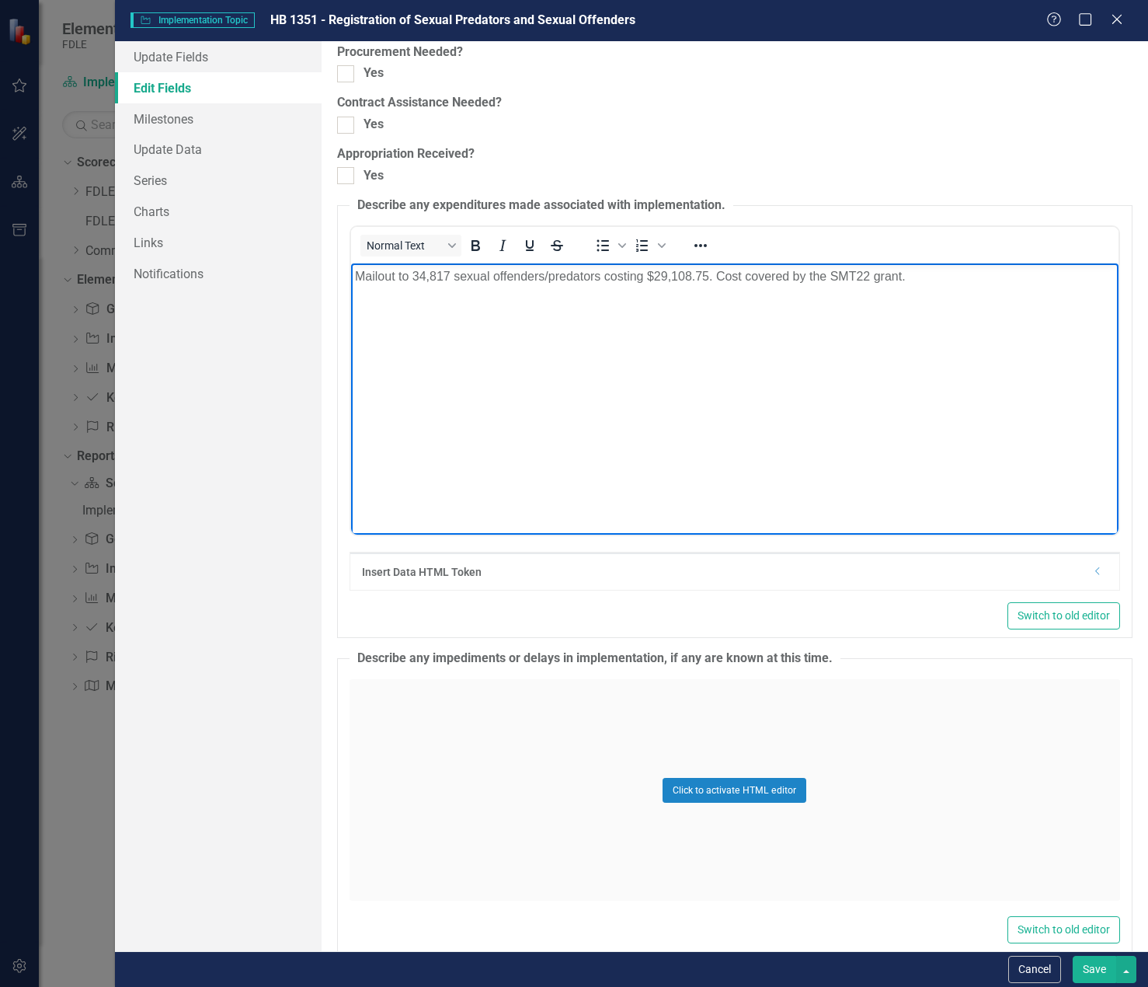
scroll to position [7459, 0]
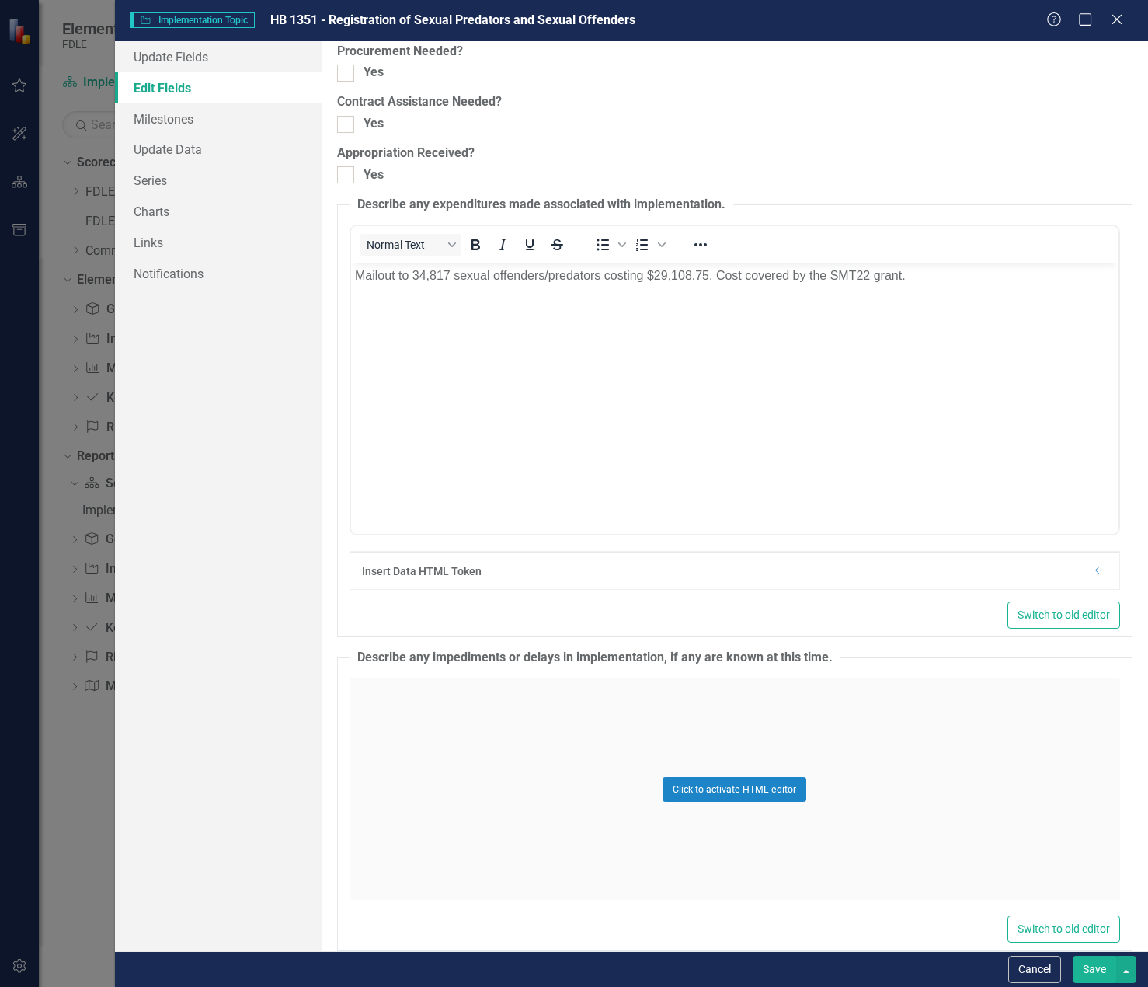
click at [1095, 970] on button "Save" at bounding box center [1095, 969] width 44 height 27
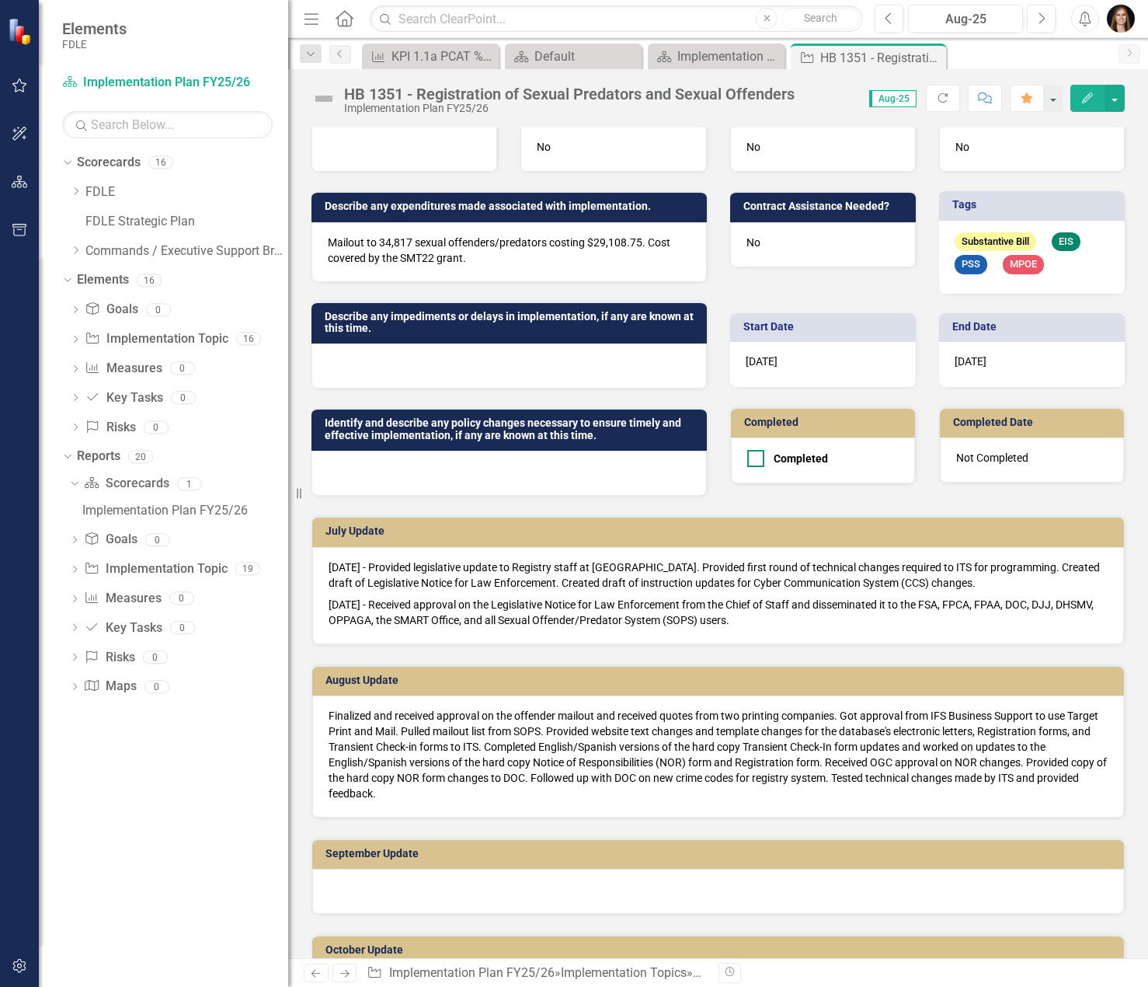
scroll to position [544, 0]
